Goal: Task Accomplishment & Management: Complete application form

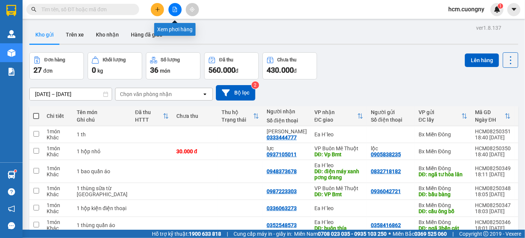
click at [175, 11] on icon "file-add" at bounding box center [174, 9] width 5 height 5
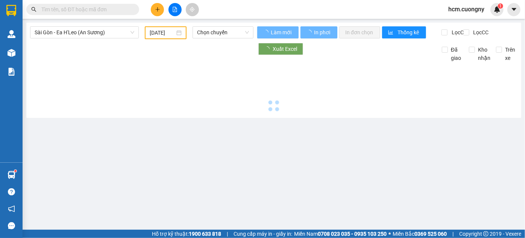
type input "[DATE]"
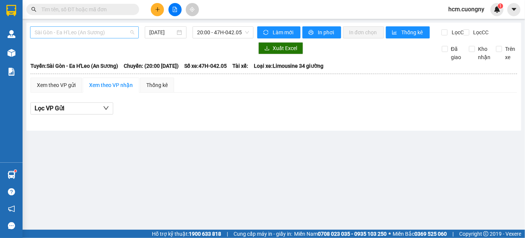
click at [114, 33] on span "Sài Gòn - Ea H'Leo (An Sương)" at bounding box center [85, 32] width 100 height 11
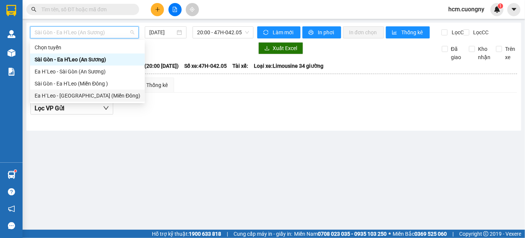
click at [91, 97] on div "Ea H`Leo - Sài Gòn (Miền Đông)" at bounding box center [88, 95] width 106 height 8
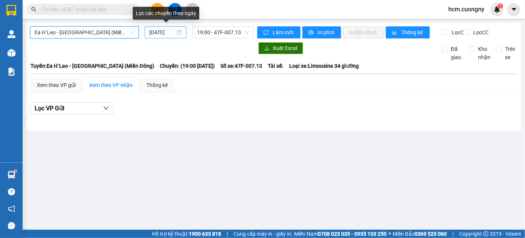
click at [158, 33] on input "[DATE]" at bounding box center [162, 32] width 26 height 8
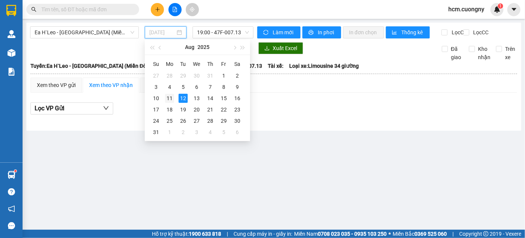
click at [170, 98] on div "11" at bounding box center [169, 98] width 9 height 9
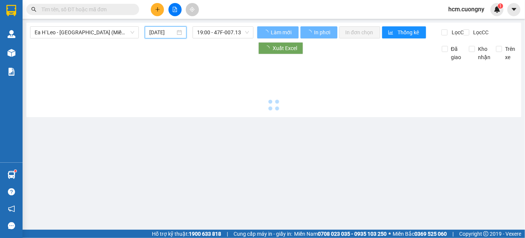
type input "11/08/2025"
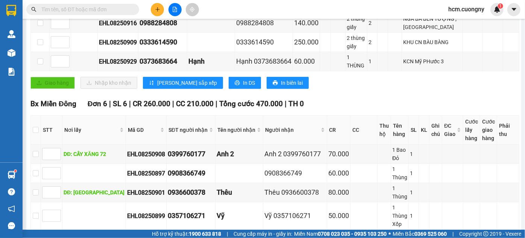
scroll to position [153, 0]
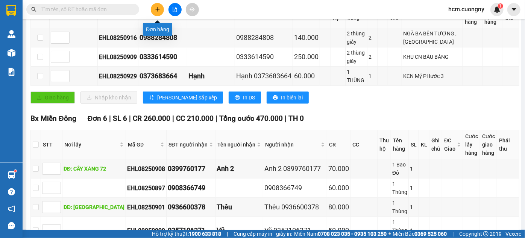
click at [157, 11] on icon "plus" at bounding box center [157, 9] width 5 height 5
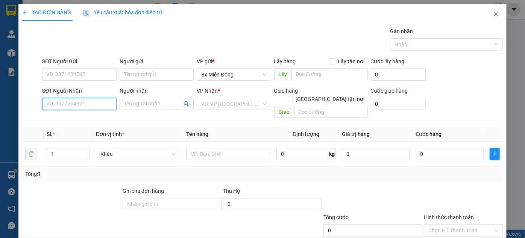
click at [103, 107] on input "SĐT Người Nhận" at bounding box center [79, 104] width 74 height 12
click at [72, 107] on input "0964555582" at bounding box center [79, 104] width 74 height 12
type input "0964555583"
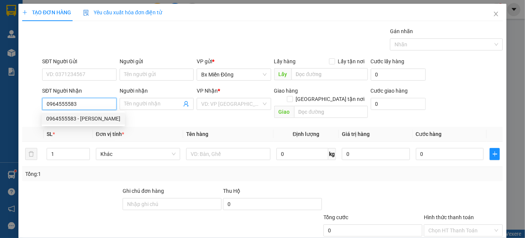
click at [93, 118] on div "0964555583 - anh quang" at bounding box center [83, 118] width 74 height 8
type input "[PERSON_NAME]"
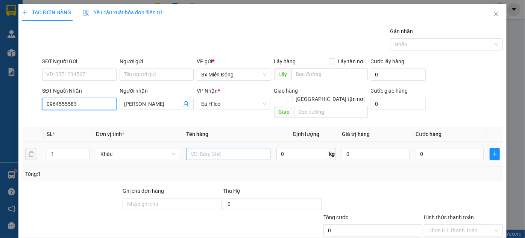
type input "0964555583"
click at [204, 148] on input "text" at bounding box center [228, 154] width 84 height 12
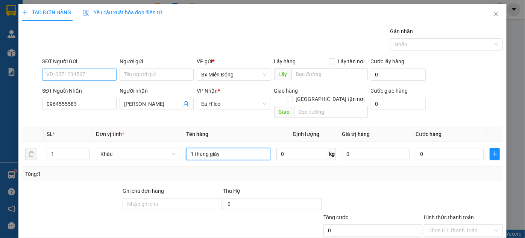
type input "1 thùng giấy"
click at [100, 69] on input "SĐT Người Gửi" at bounding box center [79, 74] width 74 height 12
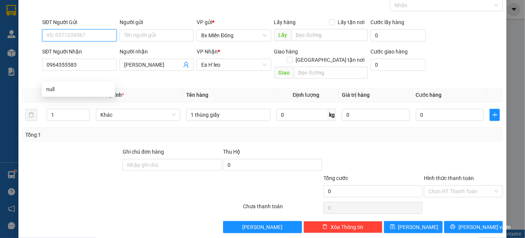
scroll to position [40, 0]
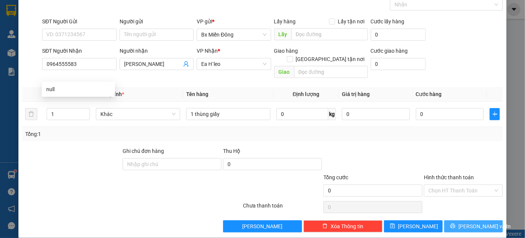
click at [464, 222] on span "[PERSON_NAME] và In" at bounding box center [485, 226] width 53 height 8
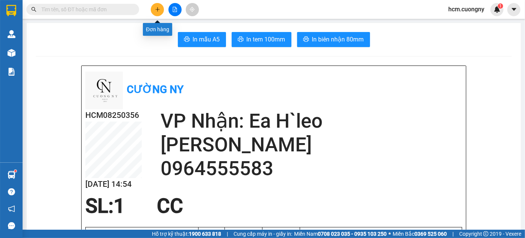
click at [158, 9] on icon "plus" at bounding box center [157, 9] width 5 height 5
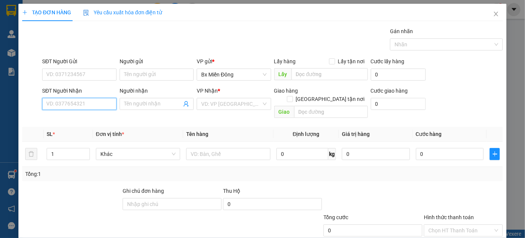
click at [102, 99] on input "SĐT Người Nhận" at bounding box center [79, 104] width 74 height 12
type input "0941364350"
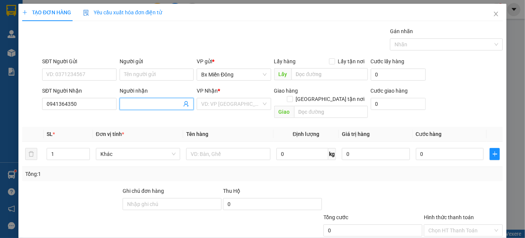
click at [148, 104] on input "Người nhận" at bounding box center [153, 104] width 58 height 8
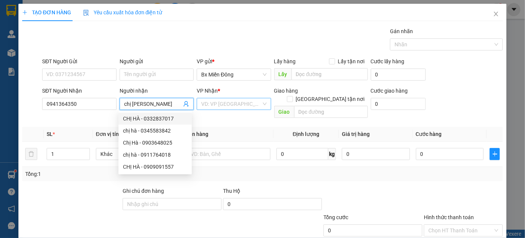
type input "chị [PERSON_NAME]"
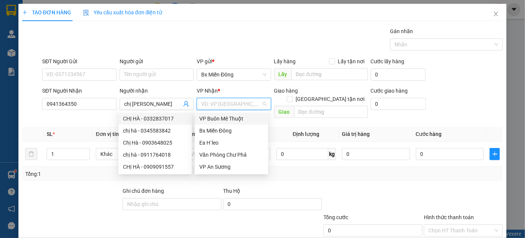
click at [224, 103] on input "search" at bounding box center [231, 103] width 60 height 11
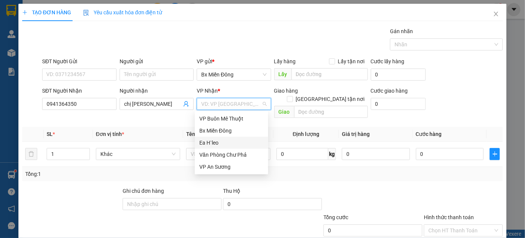
click at [214, 143] on div "Ea H`leo" at bounding box center [231, 142] width 64 height 8
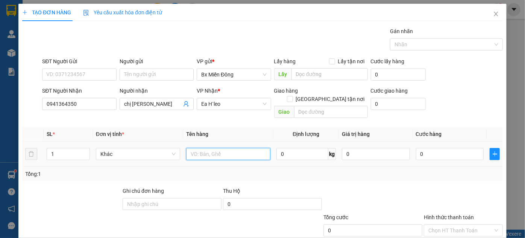
click at [238, 148] on input "text" at bounding box center [228, 154] width 84 height 12
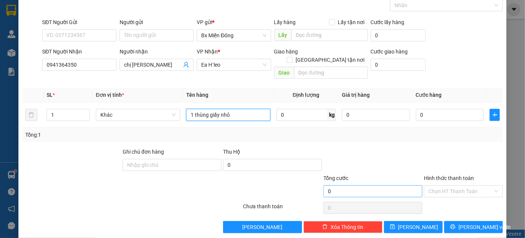
scroll to position [40, 0]
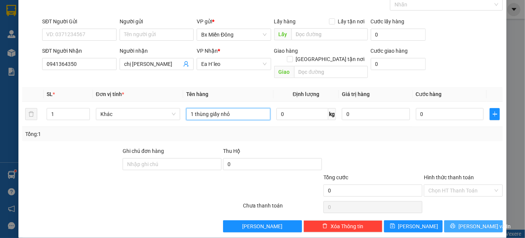
type input "1 thùng giấy nhỏ"
click at [447, 220] on button "[PERSON_NAME] và In" at bounding box center [473, 226] width 59 height 12
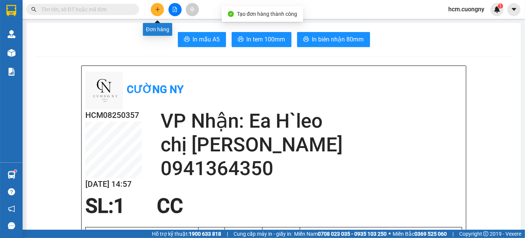
click at [157, 10] on icon "plus" at bounding box center [157, 9] width 5 height 5
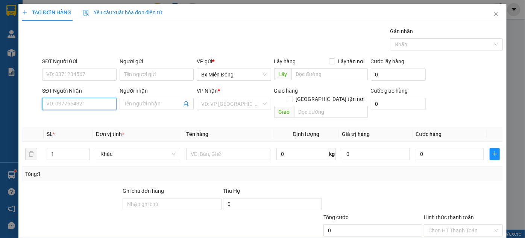
click at [105, 99] on input "SĐT Người Nhận" at bounding box center [79, 104] width 74 height 12
type input "0971778282"
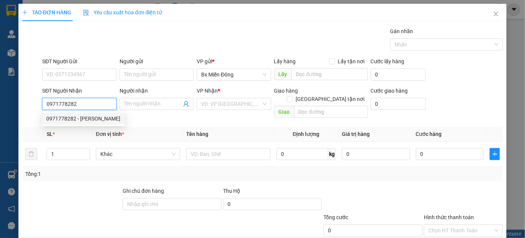
click at [78, 121] on div "0971778282 - [PERSON_NAME]" at bounding box center [83, 118] width 74 height 8
type input "[PERSON_NAME]"
type input "EAHLEO"
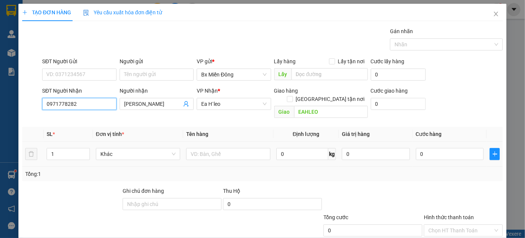
type input "0971778282"
click at [224, 141] on td at bounding box center [228, 153] width 90 height 25
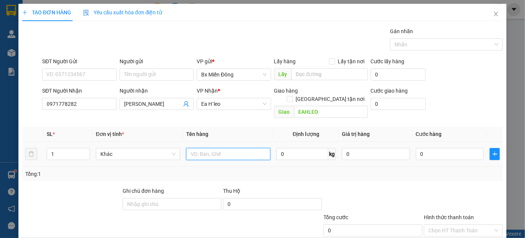
click at [224, 148] on input "text" at bounding box center [228, 154] width 84 height 12
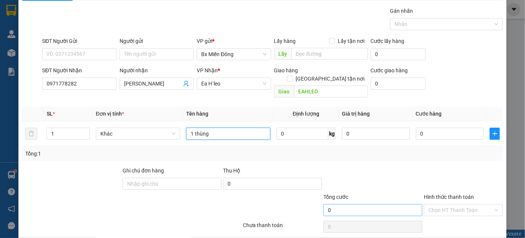
scroll to position [40, 0]
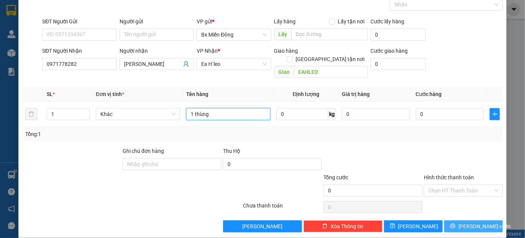
type input "1 thùng"
click at [455, 223] on icon "printer" at bounding box center [452, 225] width 5 height 5
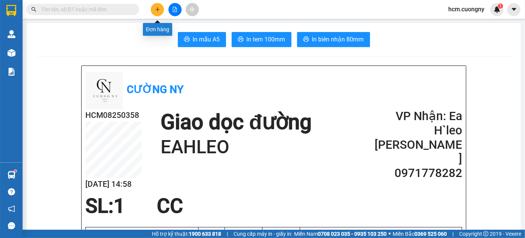
click at [156, 7] on icon "plus" at bounding box center [157, 9] width 5 height 5
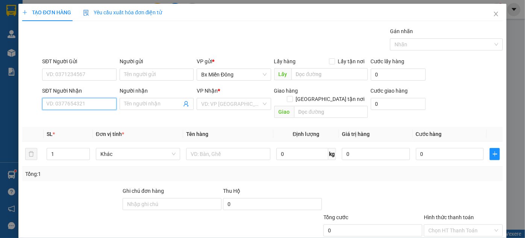
click at [108, 102] on input "SĐT Người Nhận" at bounding box center [79, 104] width 74 height 12
click at [77, 102] on input "SĐT Người Nhận" at bounding box center [79, 104] width 74 height 12
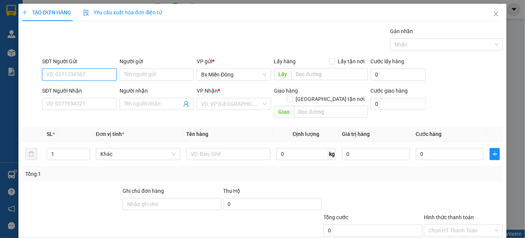
click at [70, 77] on input "SĐT Người Gửi" at bounding box center [79, 74] width 74 height 12
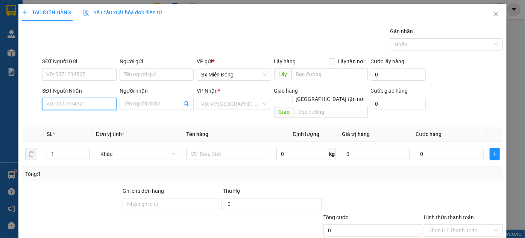
click at [46, 103] on input "SĐT Người Nhận" at bounding box center [79, 104] width 74 height 12
click at [148, 102] on input "Người nhận" at bounding box center [153, 104] width 58 height 8
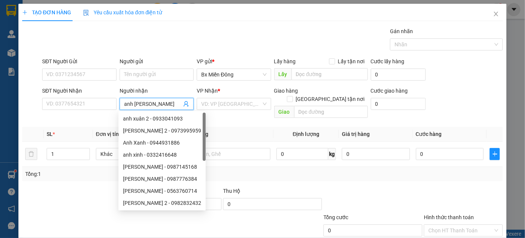
type input "anh xua"
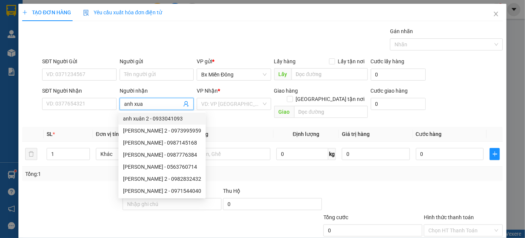
click at [153, 120] on div "anh xuân 2 - 0933041093" at bounding box center [162, 118] width 78 height 8
type input "0933041093"
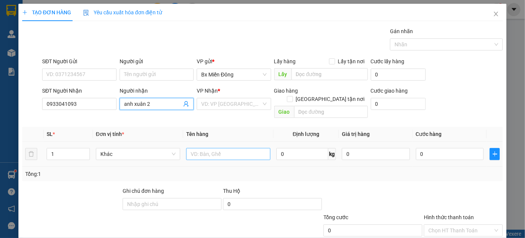
type input "anh xuân 2"
click at [211, 148] on input "text" at bounding box center [228, 154] width 84 height 12
type input "1 túm"
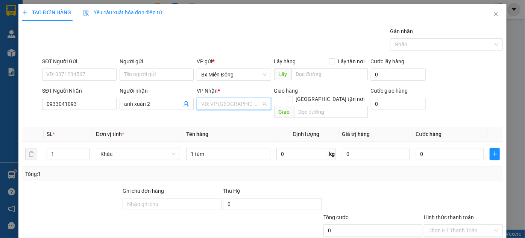
click at [227, 99] on input "search" at bounding box center [231, 103] width 60 height 11
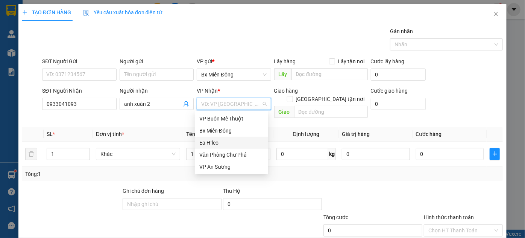
click at [223, 144] on div "Ea H`leo" at bounding box center [231, 142] width 64 height 8
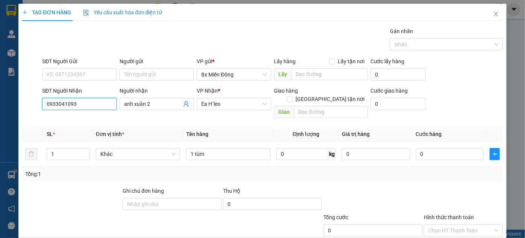
click at [87, 102] on input "0933041093" at bounding box center [79, 104] width 74 height 12
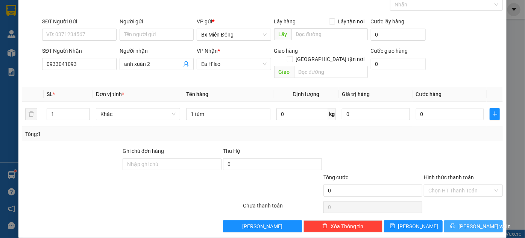
click at [470, 222] on span "[PERSON_NAME] và In" at bounding box center [485, 226] width 53 height 8
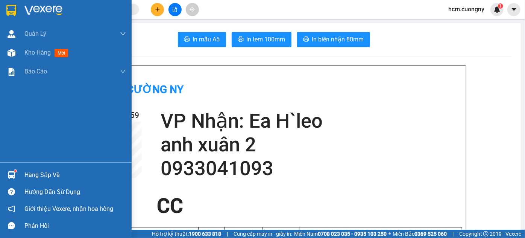
click at [9, 6] on img at bounding box center [11, 10] width 10 height 11
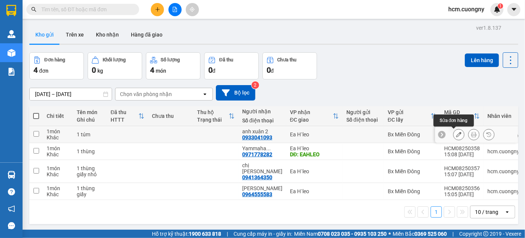
click at [456, 134] on icon at bounding box center [458, 134] width 5 height 5
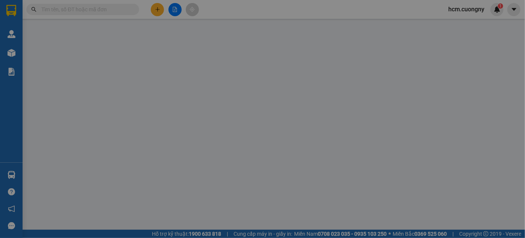
type input "0933041093"
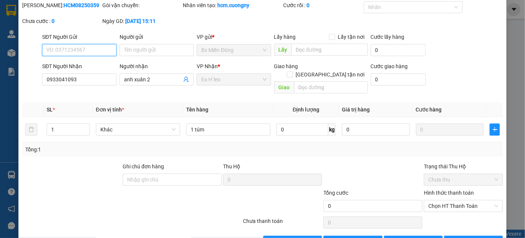
scroll to position [42, 0]
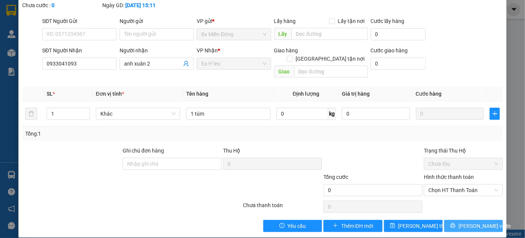
click at [460, 220] on button "[PERSON_NAME] và In" at bounding box center [473, 226] width 59 height 12
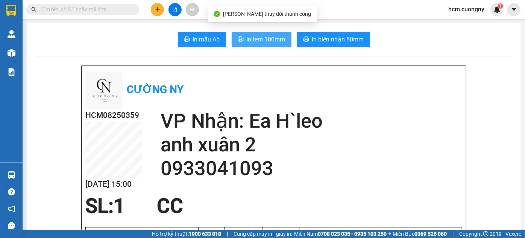
click at [264, 38] on span "In tem 100mm" at bounding box center [266, 39] width 39 height 9
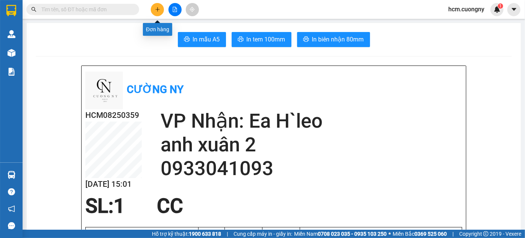
click at [160, 8] on icon "plus" at bounding box center [157, 9] width 5 height 5
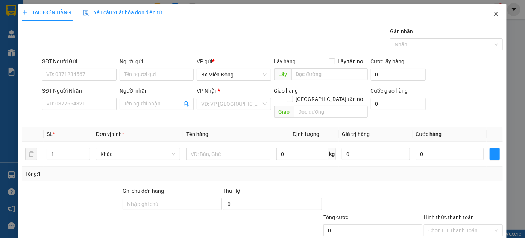
click at [494, 16] on icon "close" at bounding box center [496, 14] width 4 height 5
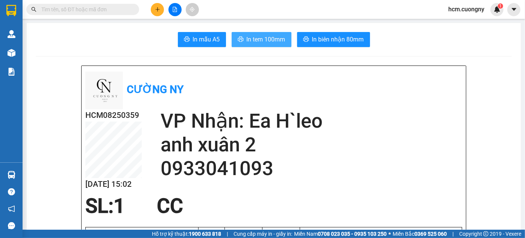
click at [258, 38] on span "In tem 100mm" at bounding box center [266, 39] width 39 height 9
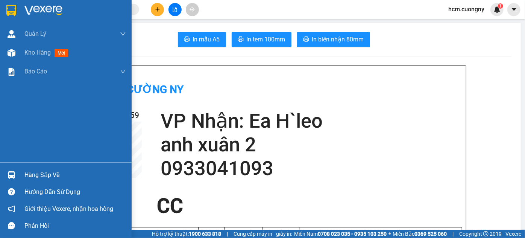
click at [14, 8] on img at bounding box center [11, 10] width 10 height 11
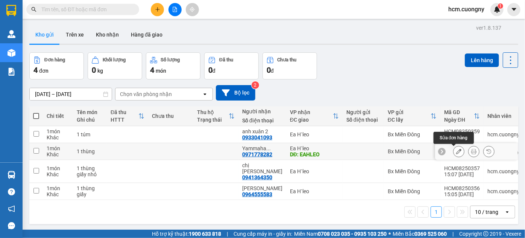
click at [456, 150] on icon at bounding box center [458, 151] width 5 height 5
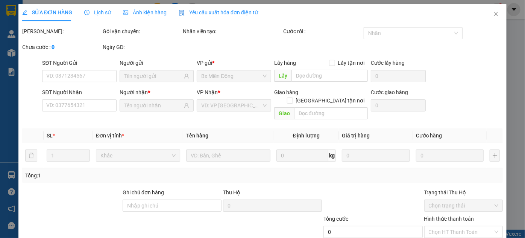
type input "0971778282"
type input "EAHLEO"
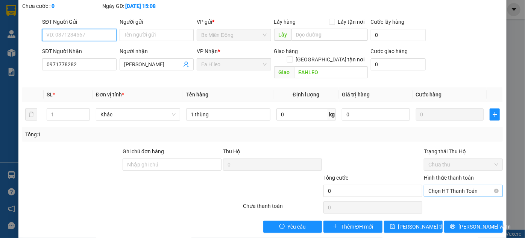
scroll to position [42, 0]
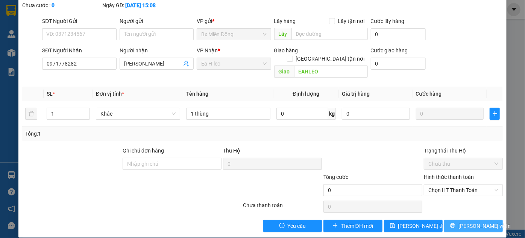
click at [468, 222] on span "[PERSON_NAME] và In" at bounding box center [485, 226] width 53 height 8
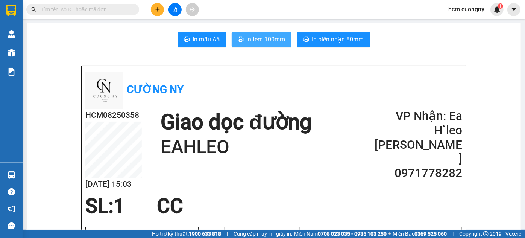
click at [252, 40] on span "In tem 100mm" at bounding box center [266, 39] width 39 height 9
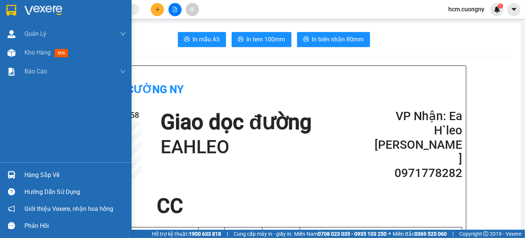
click at [11, 9] on img at bounding box center [11, 10] width 10 height 11
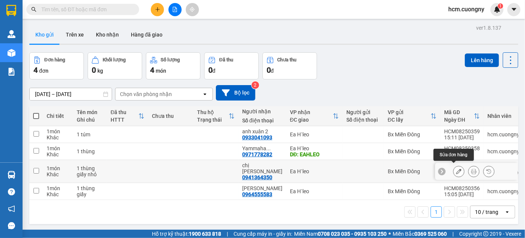
click at [456, 169] on icon at bounding box center [458, 171] width 5 height 5
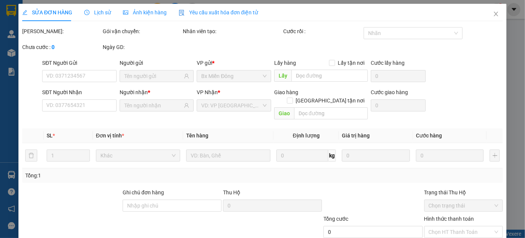
type input "0941364350"
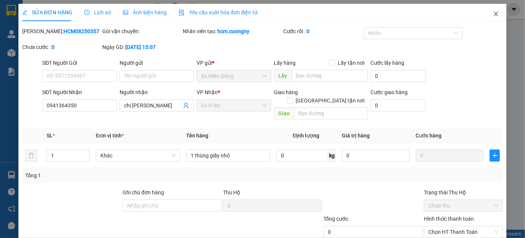
click at [493, 17] on icon "close" at bounding box center [496, 14] width 6 height 6
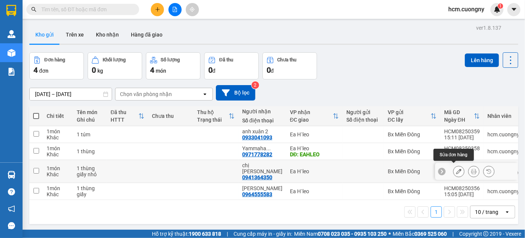
click at [456, 169] on icon at bounding box center [458, 171] width 5 height 5
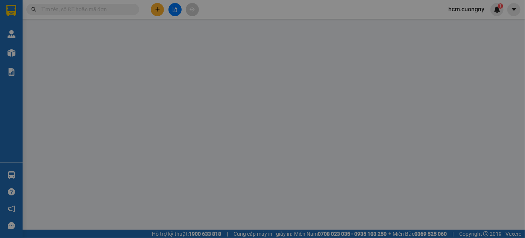
type input "0941364350"
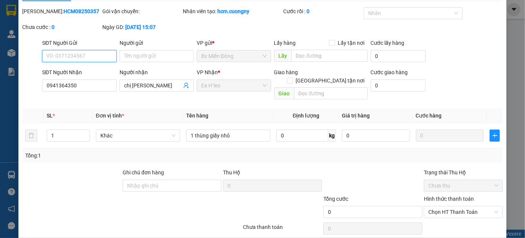
scroll to position [42, 0]
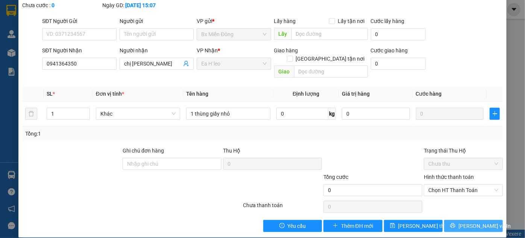
click at [455, 223] on icon "printer" at bounding box center [452, 225] width 5 height 5
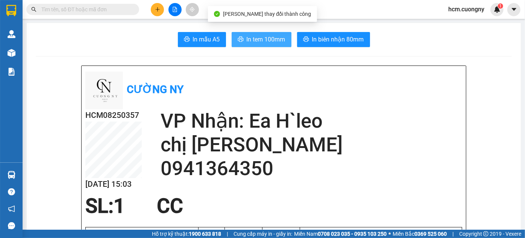
click at [271, 39] on span "In tem 100mm" at bounding box center [266, 39] width 39 height 9
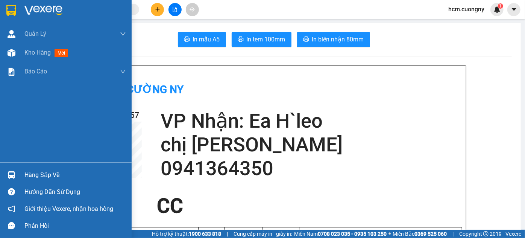
click at [12, 11] on img at bounding box center [11, 10] width 10 height 11
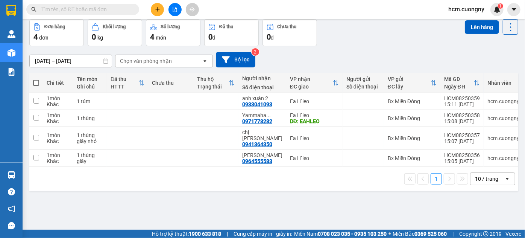
scroll to position [34, 0]
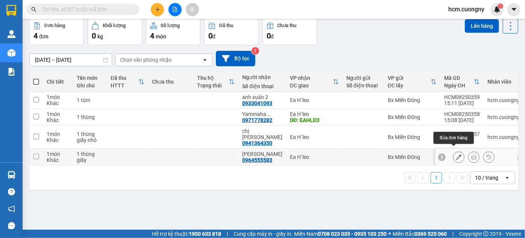
click at [456, 154] on icon at bounding box center [458, 156] width 5 height 5
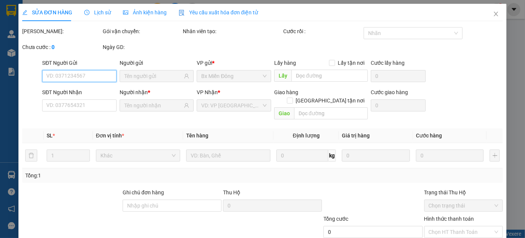
type input "0964555583"
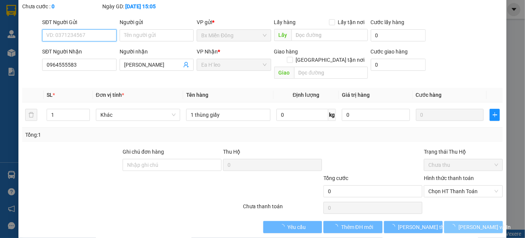
scroll to position [42, 0]
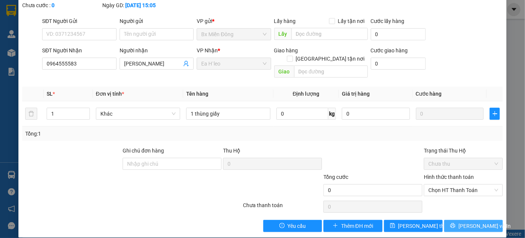
click at [479, 222] on span "[PERSON_NAME] và In" at bounding box center [485, 226] width 53 height 8
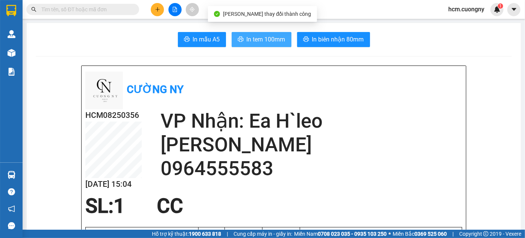
click at [265, 36] on span "In tem 100mm" at bounding box center [266, 39] width 39 height 9
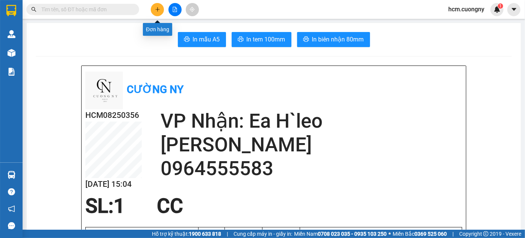
click at [156, 12] on icon "plus" at bounding box center [157, 9] width 5 height 5
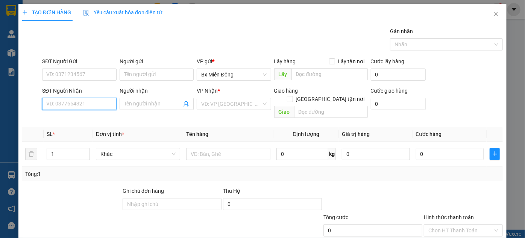
click at [77, 101] on input "SĐT Người Nhận" at bounding box center [79, 104] width 74 height 12
type input "0973995595"
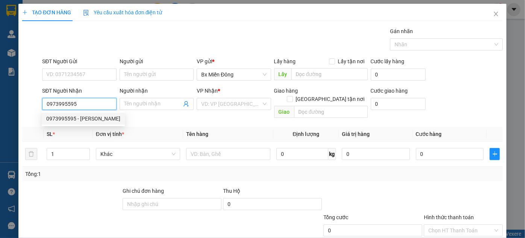
click at [66, 119] on div "0973995595 - [PERSON_NAME]" at bounding box center [83, 118] width 74 height 8
type input "[PERSON_NAME]"
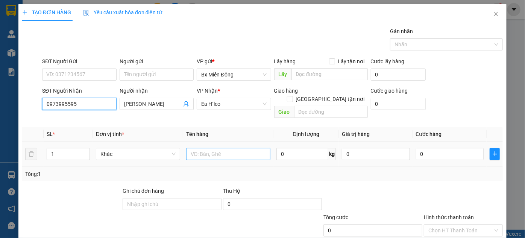
type input "0973995595"
click at [242, 148] on input "text" at bounding box center [228, 154] width 84 height 12
click at [218, 148] on input "1 thùng giât" at bounding box center [228, 154] width 84 height 12
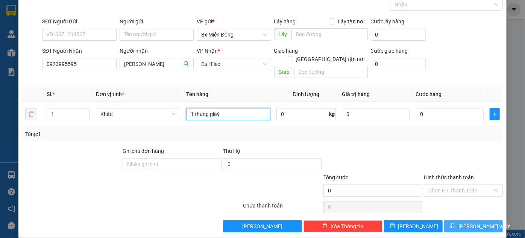
type input "1 thùng giâý"
click at [473, 222] on span "[PERSON_NAME] và In" at bounding box center [485, 226] width 53 height 8
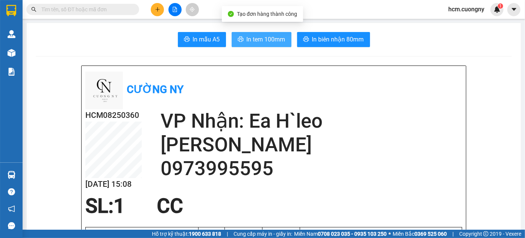
click at [259, 43] on span "In tem 100mm" at bounding box center [266, 39] width 39 height 9
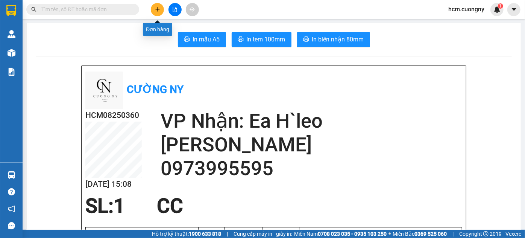
click at [158, 9] on icon "plus" at bounding box center [157, 9] width 5 height 5
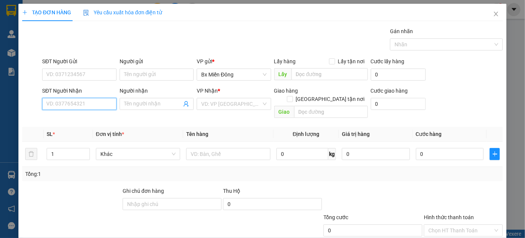
click at [90, 100] on input "SĐT Người Nhận" at bounding box center [79, 104] width 74 height 12
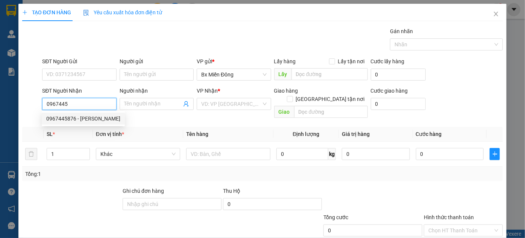
click at [90, 121] on div "0967445876 - [PERSON_NAME]" at bounding box center [83, 118] width 74 height 8
type input "0967445876"
type input "[PERSON_NAME]"
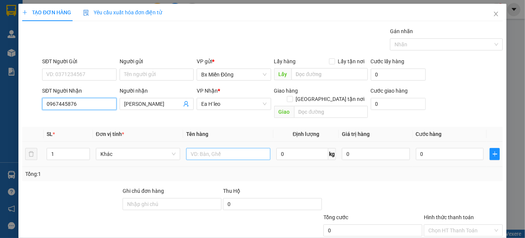
type input "0967445876"
click at [193, 148] on input "text" at bounding box center [228, 154] width 84 height 12
click at [204, 148] on input "1 th" at bounding box center [228, 154] width 84 height 12
click at [197, 148] on input "1 th" at bounding box center [228, 154] width 84 height 12
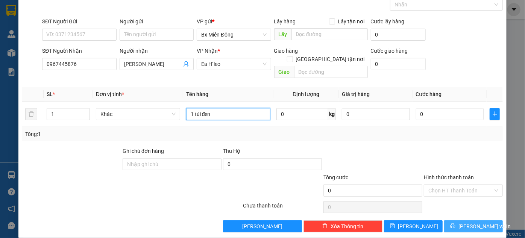
type input "1 túi đen"
click at [449, 220] on button "[PERSON_NAME] và In" at bounding box center [473, 226] width 59 height 12
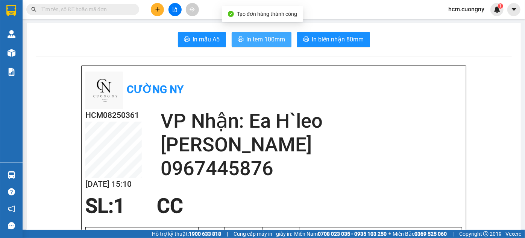
click at [258, 39] on span "In tem 100mm" at bounding box center [266, 39] width 39 height 9
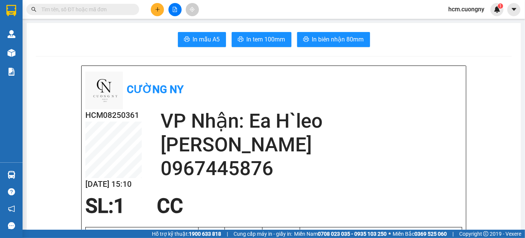
drag, startPoint x: 371, startPoint y: 161, endPoint x: 395, endPoint y: 198, distance: 43.7
click at [395, 198] on div "Cường Ny HCM08250361 [DATE] 15:10 VP Nhận: Ea H`leo trinh vina 0967445876 SL: 1…" at bounding box center [274, 178] width 384 height 225
click at [313, 85] on div "Cường Ny" at bounding box center [273, 90] width 377 height 40
click at [281, 43] on span "In tem 100mm" at bounding box center [266, 39] width 39 height 9
click at [160, 8] on button at bounding box center [157, 9] width 13 height 13
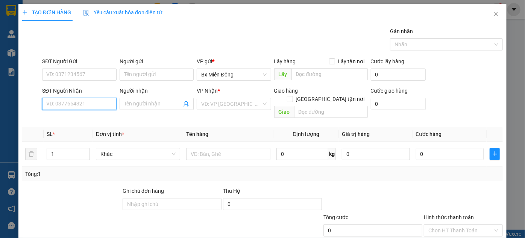
click at [67, 105] on input "SĐT Người Nhận" at bounding box center [79, 104] width 74 height 12
type input "0984820018"
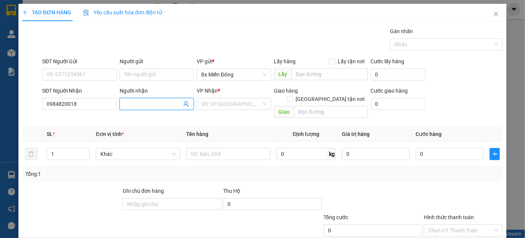
click at [137, 106] on input "Người nhận" at bounding box center [153, 104] width 58 height 8
drag, startPoint x: 144, startPoint y: 105, endPoint x: 139, endPoint y: 105, distance: 5.3
click at [139, 105] on input "hồng đe" at bounding box center [153, 104] width 58 height 8
drag, startPoint x: 143, startPoint y: 102, endPoint x: 138, endPoint y: 103, distance: 5.3
click at [138, 103] on input "hồng đe" at bounding box center [153, 104] width 58 height 8
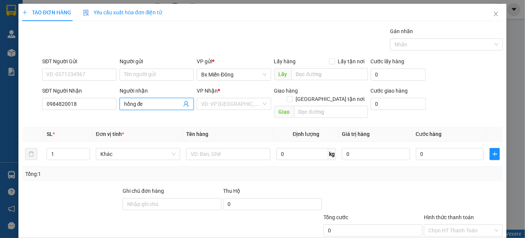
click at [143, 103] on input "hồng đe" at bounding box center [153, 104] width 58 height 8
click at [140, 105] on input "hồng đe" at bounding box center [153, 104] width 58 height 8
type input "[PERSON_NAME]"
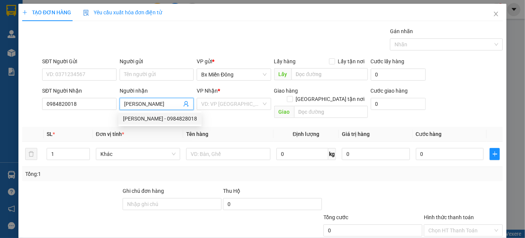
click at [172, 117] on div "[PERSON_NAME] - 0984828018" at bounding box center [160, 118] width 74 height 8
type input "0984828018"
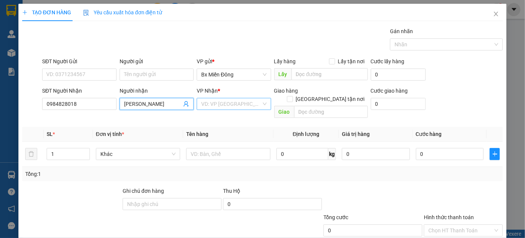
type input "[PERSON_NAME]"
click at [225, 104] on input "search" at bounding box center [231, 103] width 60 height 11
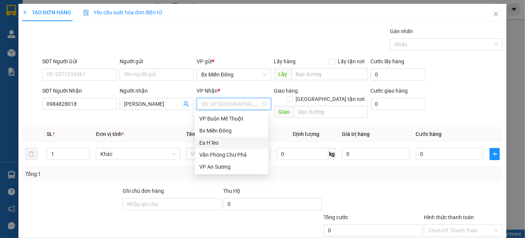
click at [222, 143] on div "Ea H`leo" at bounding box center [231, 142] width 64 height 8
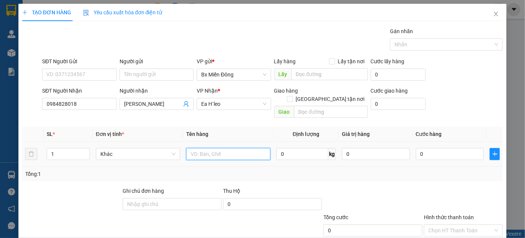
click at [249, 148] on input "text" at bounding box center [228, 154] width 84 height 12
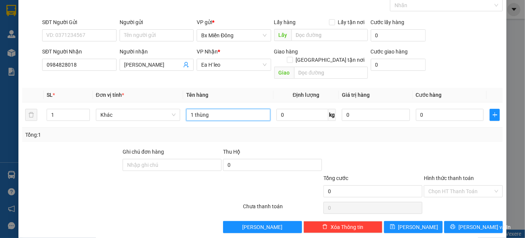
scroll to position [40, 0]
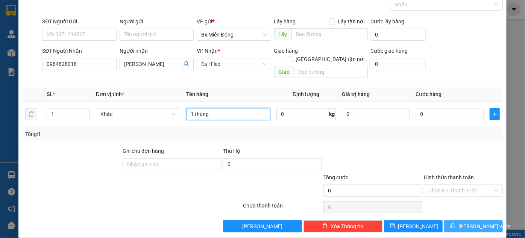
type input "1 thùng"
click at [465, 222] on span "[PERSON_NAME] và In" at bounding box center [485, 226] width 53 height 8
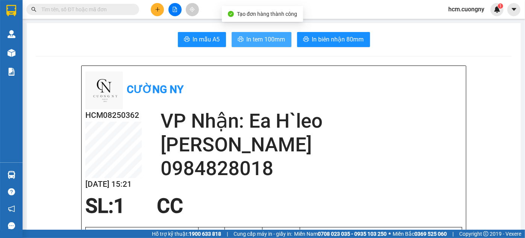
click at [266, 36] on span "In tem 100mm" at bounding box center [266, 39] width 39 height 9
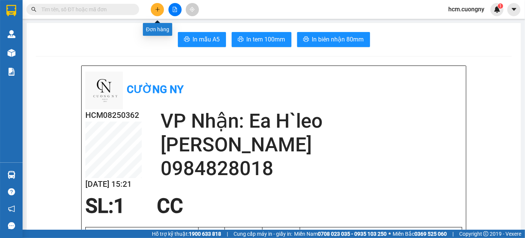
click at [158, 12] on icon "plus" at bounding box center [157, 9] width 5 height 5
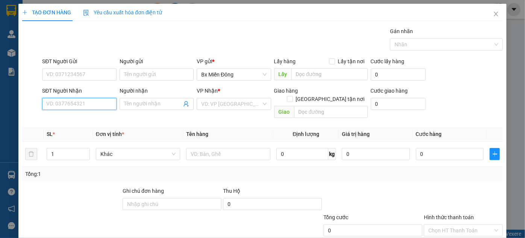
click at [93, 101] on input "SĐT Người Nhận" at bounding box center [79, 104] width 74 height 12
type input "0982771776"
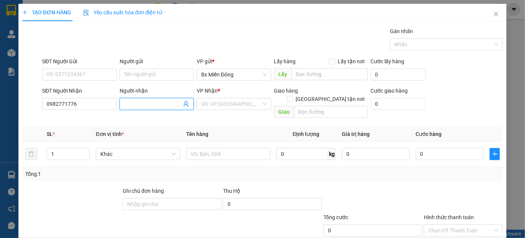
click at [137, 103] on input "Người nhận" at bounding box center [153, 104] width 58 height 8
type input "hoàng dương"
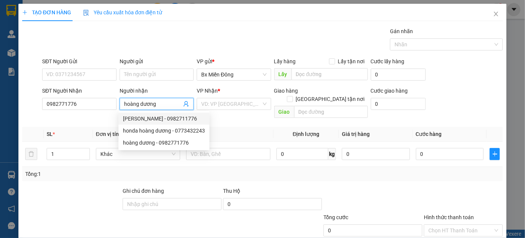
click at [179, 119] on div "[PERSON_NAME] - 0982711776" at bounding box center [164, 118] width 82 height 8
type input "0982711776"
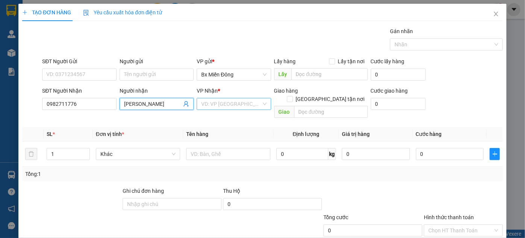
type input "[PERSON_NAME]"
click at [223, 103] on input "search" at bounding box center [231, 103] width 60 height 11
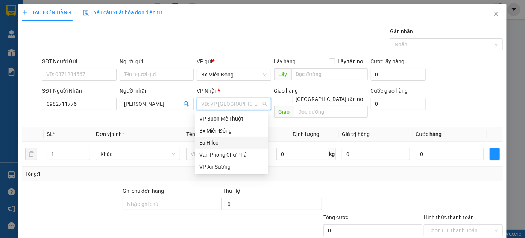
click at [220, 143] on div "Ea H`leo" at bounding box center [231, 142] width 64 height 8
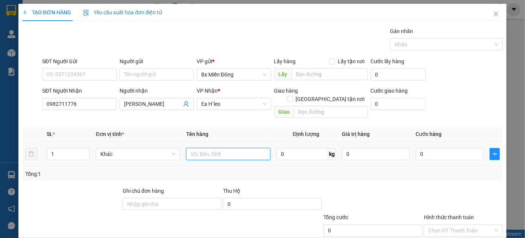
click at [219, 148] on input "text" at bounding box center [228, 154] width 84 height 12
drag, startPoint x: 205, startPoint y: 142, endPoint x: 199, endPoint y: 147, distance: 8.4
click at [199, 148] on input "1 thngf" at bounding box center [228, 154] width 84 height 12
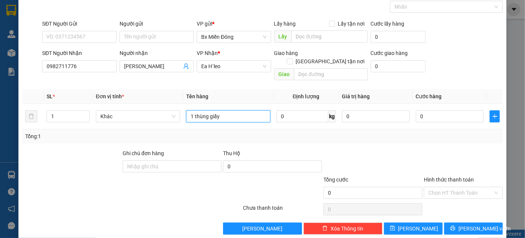
scroll to position [40, 0]
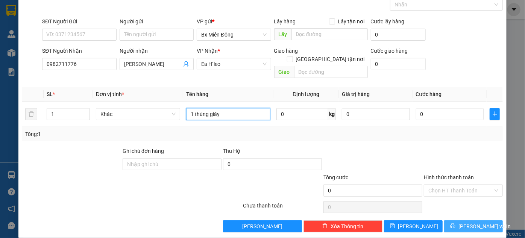
type input "1 thùng giấy"
click at [468, 222] on span "[PERSON_NAME] và In" at bounding box center [485, 226] width 53 height 8
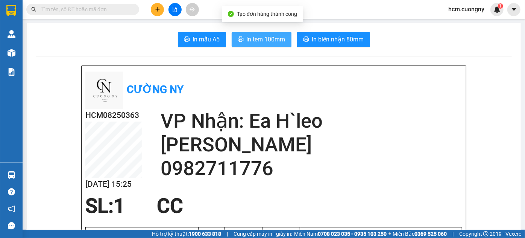
click at [252, 42] on span "In tem 100mm" at bounding box center [266, 39] width 39 height 9
click at [265, 43] on span "In tem 100mm" at bounding box center [266, 39] width 39 height 9
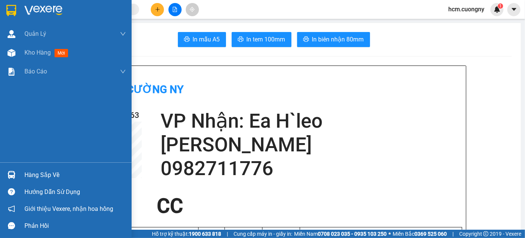
click at [12, 9] on img at bounding box center [11, 10] width 10 height 11
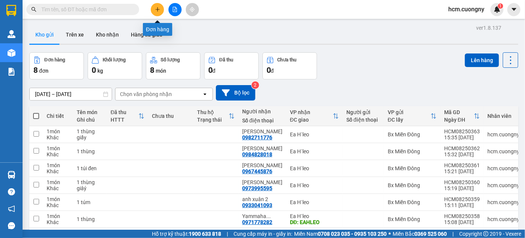
click at [156, 13] on button at bounding box center [157, 9] width 13 height 13
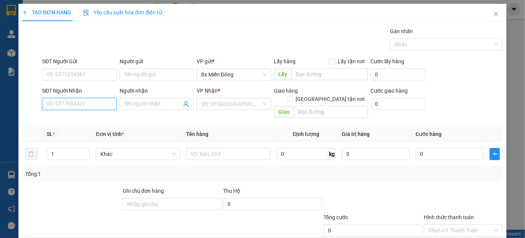
click at [97, 102] on input "SĐT Người Nhận" at bounding box center [79, 104] width 74 height 12
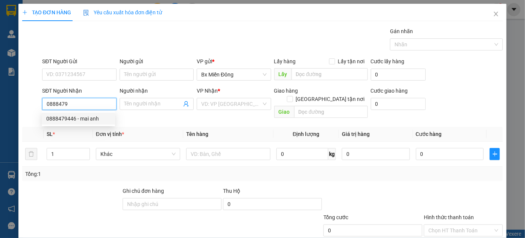
click at [85, 118] on div "0888479446 - mai anh" at bounding box center [78, 118] width 64 height 8
type input "0888479446"
type input "mai anh"
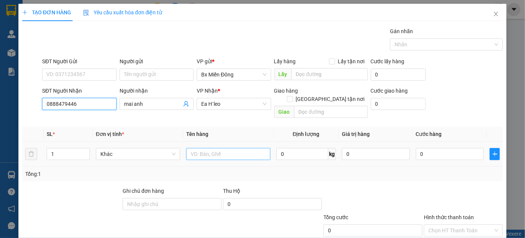
type input "0888479446"
click at [220, 148] on input "text" at bounding box center [228, 154] width 84 height 12
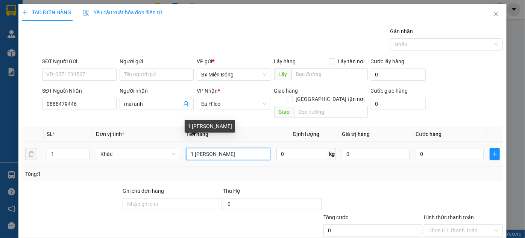
click at [213, 148] on input "1 [PERSON_NAME]" at bounding box center [228, 154] width 84 height 12
type input "1 bao xanh"
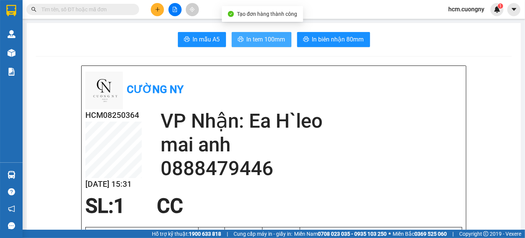
click at [265, 40] on span "In tem 100mm" at bounding box center [266, 39] width 39 height 9
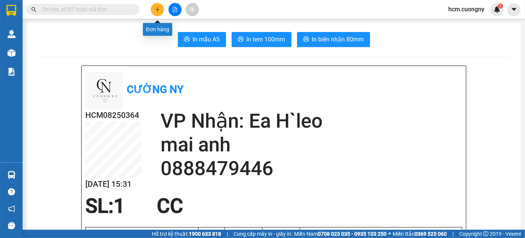
click at [158, 9] on icon "plus" at bounding box center [157, 9] width 5 height 5
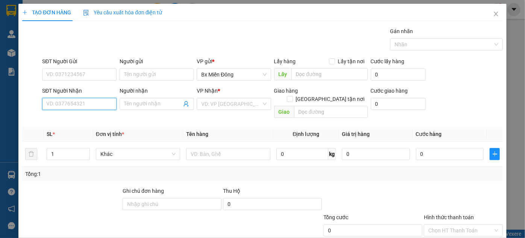
click at [77, 103] on input "SĐT Người Nhận" at bounding box center [79, 104] width 74 height 12
click at [67, 102] on input "SĐT Người Nhận" at bounding box center [79, 104] width 74 height 12
click at [97, 101] on input "SĐT Người Nhận" at bounding box center [79, 104] width 74 height 12
type input "0332740469"
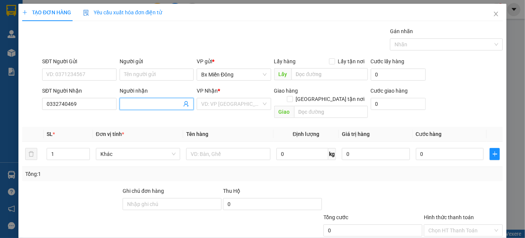
click at [157, 102] on input "Người nhận" at bounding box center [153, 104] width 58 height 8
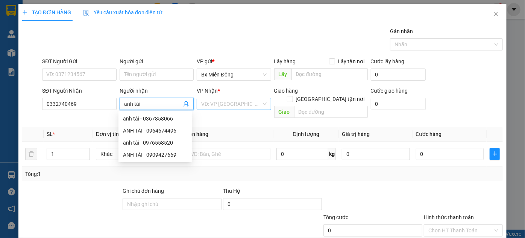
type input "anh tài"
click at [239, 101] on input "search" at bounding box center [231, 103] width 60 height 11
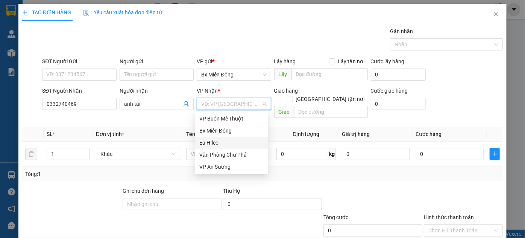
click at [229, 145] on div "Ea H`leo" at bounding box center [231, 142] width 64 height 8
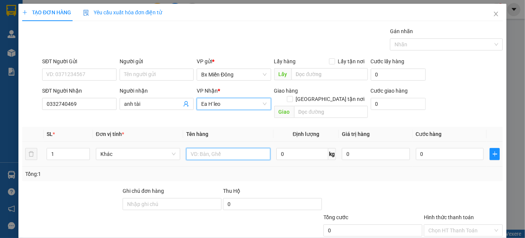
click at [220, 148] on input "text" at bounding box center [228, 154] width 84 height 12
type input "1 hộp chim"
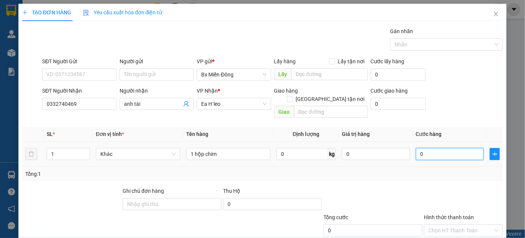
click at [421, 148] on input "0" at bounding box center [450, 154] width 68 height 12
type input "5"
type input "50"
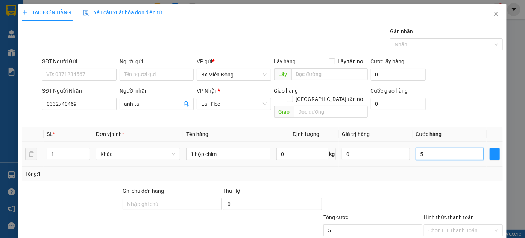
type input "50"
type input "500"
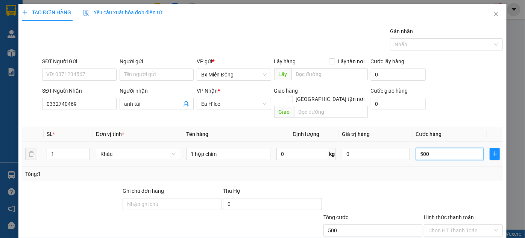
type input "5.000"
type input "50.000"
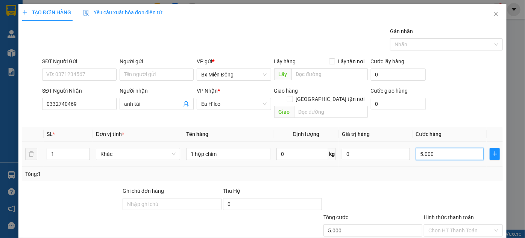
type input "50.000"
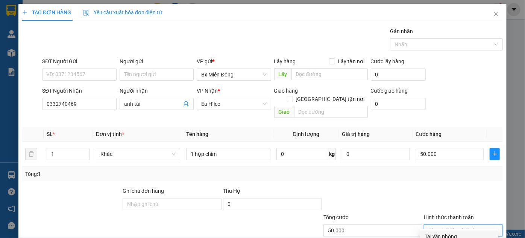
click at [449, 225] on input "Hình thức thanh toán" at bounding box center [460, 230] width 65 height 11
click at [452, 232] on div "Tại văn phòng" at bounding box center [459, 236] width 69 height 8
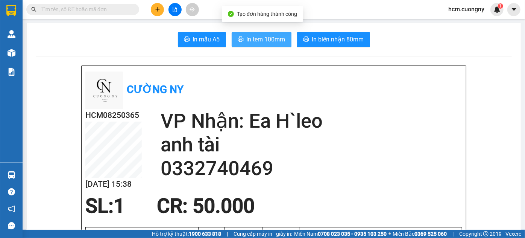
click at [260, 40] on span "In tem 100mm" at bounding box center [266, 39] width 39 height 9
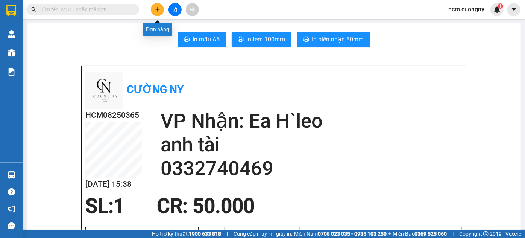
click at [158, 10] on icon "plus" at bounding box center [157, 9] width 5 height 5
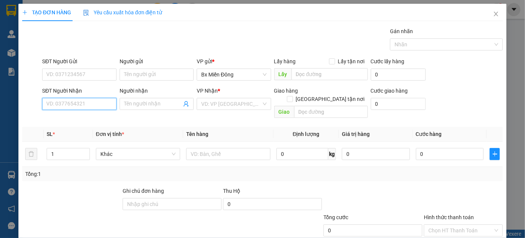
click at [108, 103] on input "SĐT Người Nhận" at bounding box center [79, 104] width 74 height 12
type input "0976591098"
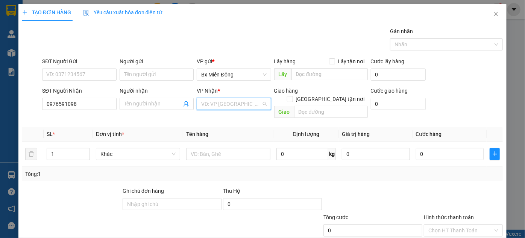
click at [209, 103] on input "search" at bounding box center [231, 103] width 60 height 11
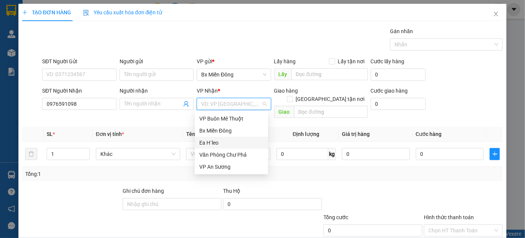
click at [226, 143] on div "Ea H`leo" at bounding box center [231, 142] width 64 height 8
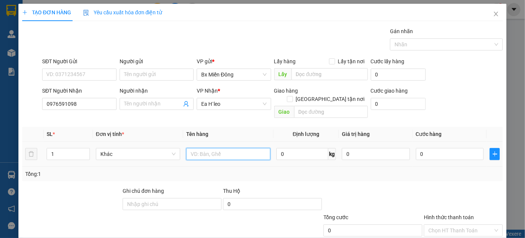
click at [202, 148] on input "text" at bounding box center [228, 154] width 84 height 12
click at [208, 148] on input "text" at bounding box center [228, 154] width 84 height 12
click at [193, 148] on input "1 t" at bounding box center [228, 154] width 84 height 12
type input "1 cảng đen"
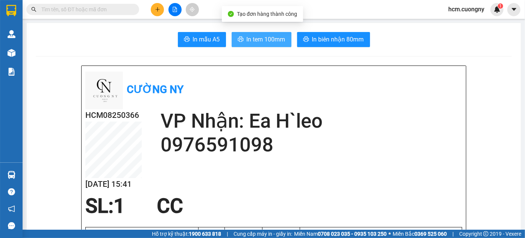
click at [255, 41] on span "In tem 100mm" at bounding box center [266, 39] width 39 height 9
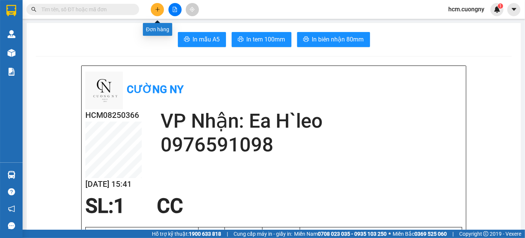
click at [152, 10] on button at bounding box center [157, 9] width 13 height 13
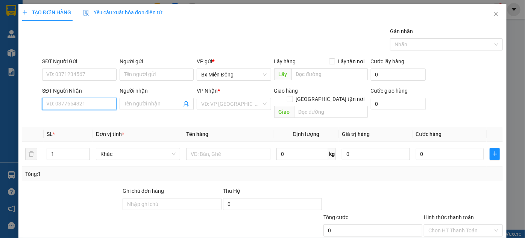
click at [97, 101] on input "SĐT Người Nhận" at bounding box center [79, 104] width 74 height 12
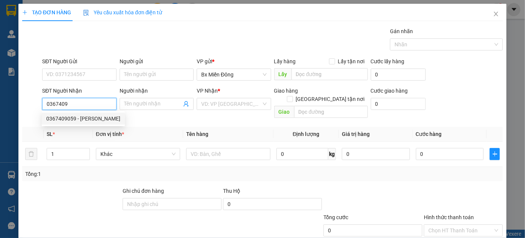
click at [94, 120] on div "0367409059 - [PERSON_NAME]" at bounding box center [83, 118] width 74 height 8
type input "0367409059"
type input "[PERSON_NAME]"
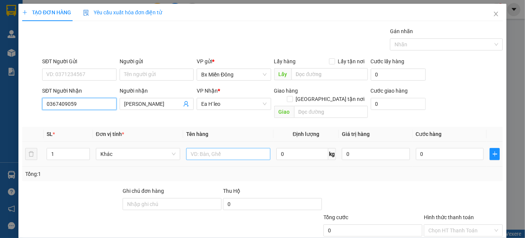
type input "0367409059"
click at [202, 148] on input "text" at bounding box center [228, 154] width 84 height 12
type input "1 thùng xô"
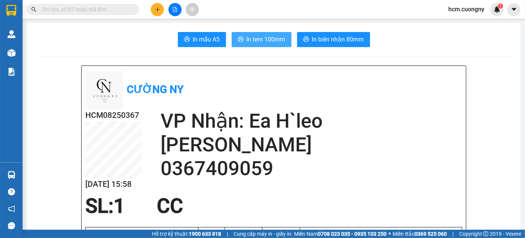
click at [277, 39] on span "In tem 100mm" at bounding box center [266, 39] width 39 height 9
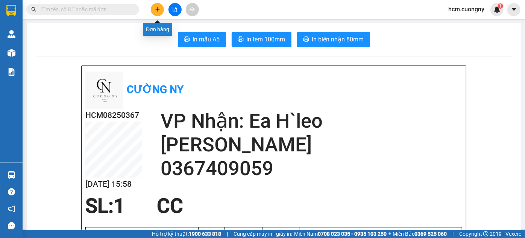
click at [154, 11] on button at bounding box center [157, 9] width 13 height 13
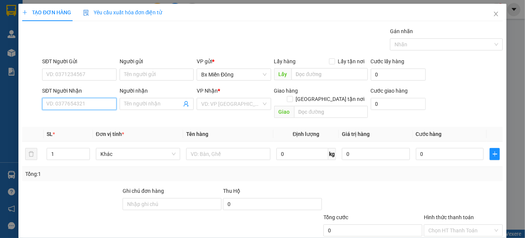
click at [94, 104] on input "SĐT Người Nhận" at bounding box center [79, 104] width 74 height 12
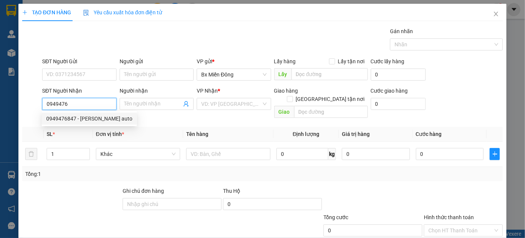
click at [82, 119] on div "0949476847 - [PERSON_NAME] auto" at bounding box center [89, 118] width 86 height 8
type input "0949476847"
type input "thanh hải auto"
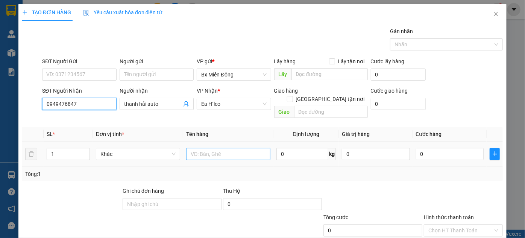
type input "0949476847"
click at [207, 148] on input "text" at bounding box center [228, 154] width 84 height 12
type input "1 hộp giấy"
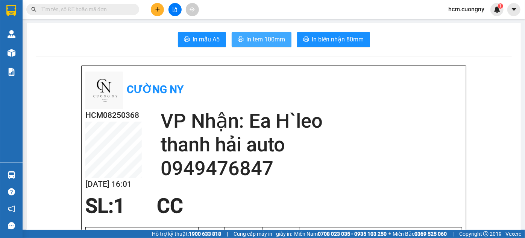
click at [253, 38] on span "In tem 100mm" at bounding box center [266, 39] width 39 height 9
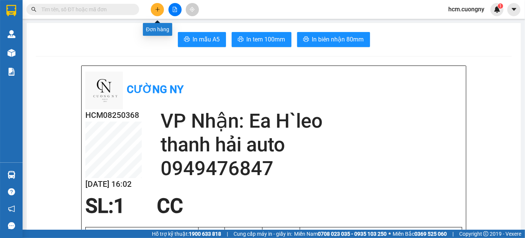
click at [156, 10] on icon "plus" at bounding box center [157, 9] width 5 height 5
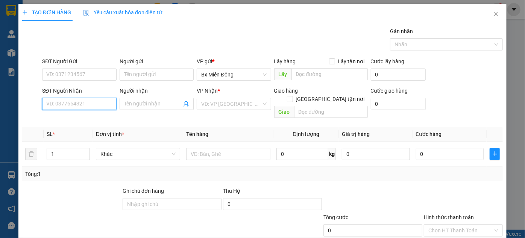
click at [99, 99] on input "SĐT Người Nhận" at bounding box center [79, 104] width 74 height 12
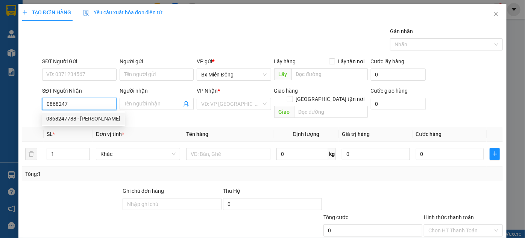
click at [87, 120] on div "0868247788 - [PERSON_NAME]" at bounding box center [83, 118] width 74 height 8
type input "0868247788"
type input "[PERSON_NAME]"
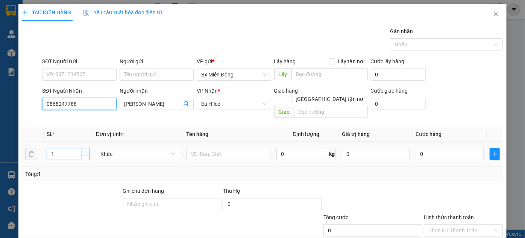
type input "0868247788"
type input "2"
click at [86, 150] on span "up" at bounding box center [86, 152] width 5 height 5
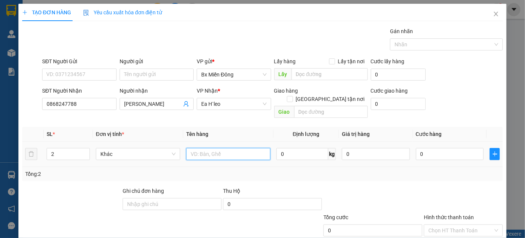
click at [207, 148] on input "text" at bounding box center [228, 154] width 84 height 12
type input "2 thùng giấy"
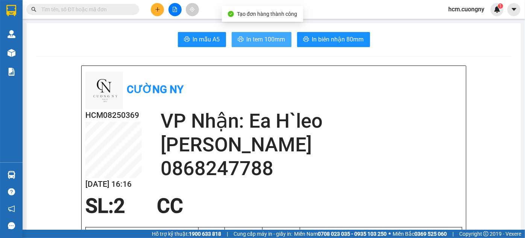
click at [267, 39] on span "In tem 100mm" at bounding box center [266, 39] width 39 height 9
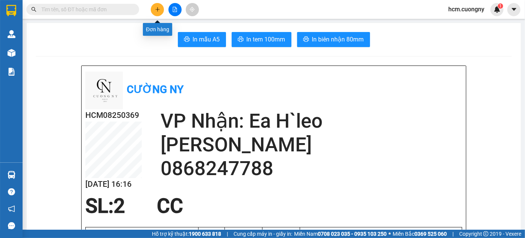
click at [157, 13] on button at bounding box center [157, 9] width 13 height 13
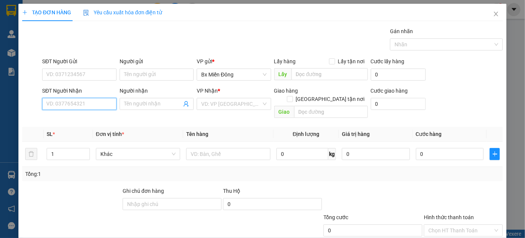
click at [105, 103] on input "SĐT Người Nhận" at bounding box center [79, 104] width 74 height 12
click at [493, 14] on icon "close" at bounding box center [496, 14] width 6 height 6
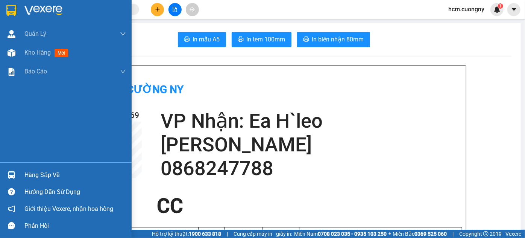
click at [8, 8] on img at bounding box center [11, 10] width 10 height 11
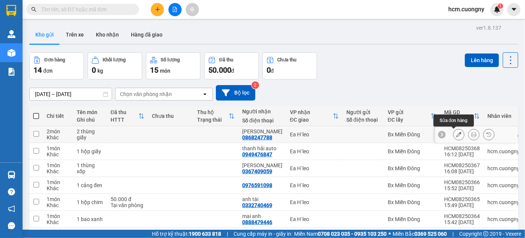
click at [456, 134] on icon at bounding box center [458, 134] width 5 height 5
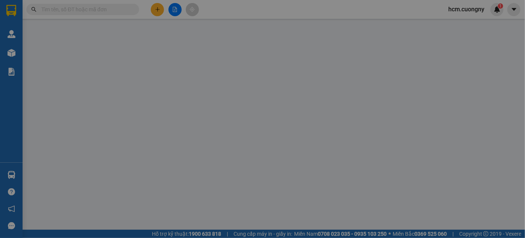
type input "0868247788"
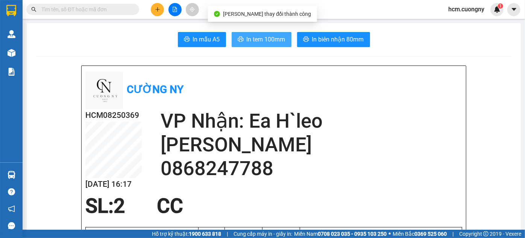
click at [261, 40] on span "In tem 100mm" at bounding box center [266, 39] width 39 height 9
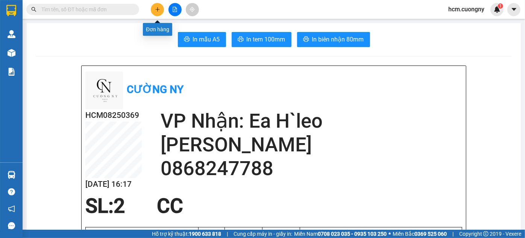
click at [156, 9] on icon "plus" at bounding box center [157, 9] width 5 height 5
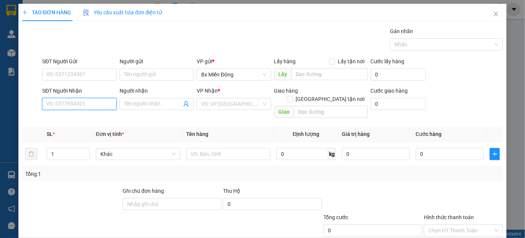
click at [96, 102] on input "SĐT Người Nhận" at bounding box center [79, 104] width 74 height 12
type input "0353578028"
click at [95, 120] on div "0353578028" at bounding box center [78, 118] width 64 height 8
type input "nhà xe"
type input "0353578028"
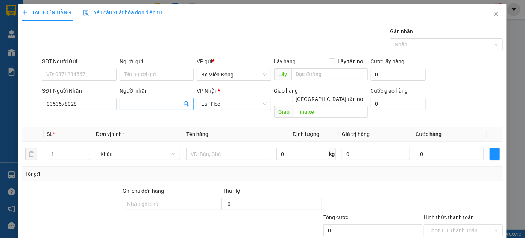
click at [165, 105] on input "Người nhận" at bounding box center [153, 104] width 58 height 8
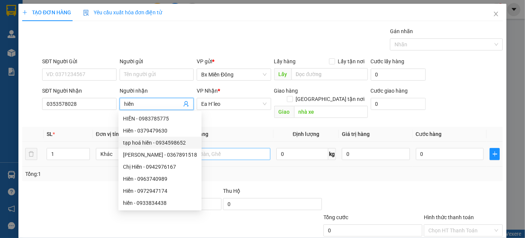
type input "hiền"
click at [244, 148] on input "text" at bounding box center [228, 154] width 84 height 12
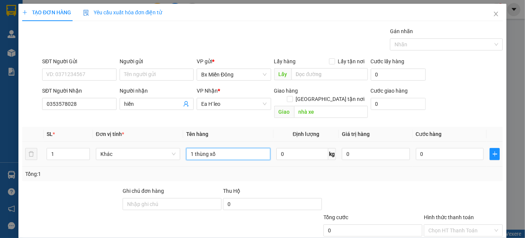
type input "1 thùng xốp"
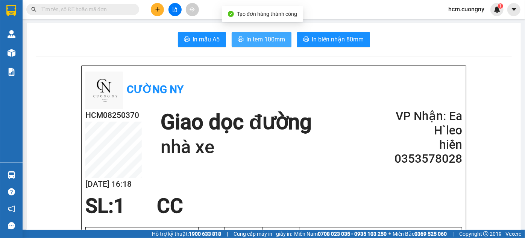
click at [271, 39] on span "In tem 100mm" at bounding box center [266, 39] width 39 height 9
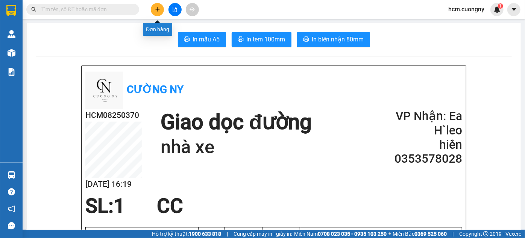
click at [158, 12] on icon "plus" at bounding box center [157, 9] width 5 height 5
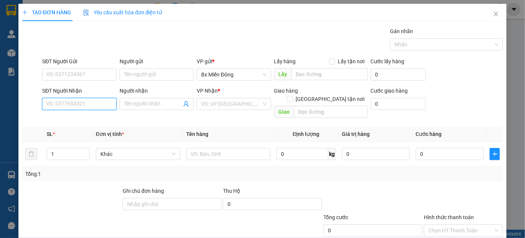
click at [81, 101] on input "SĐT Người Nhận" at bounding box center [79, 104] width 74 height 12
click at [99, 101] on input "0" at bounding box center [79, 104] width 74 height 12
click at [93, 118] on div "0987789530 - Tín Nga" at bounding box center [78, 118] width 64 height 8
type input "0987789530"
type input "Tín Nga"
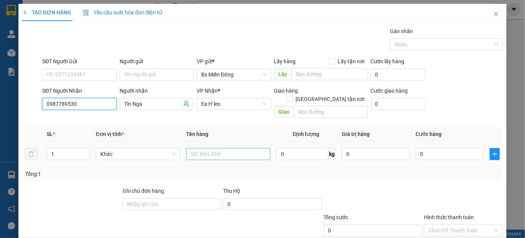
type input "0987789530"
click at [209, 148] on input "text" at bounding box center [228, 154] width 84 height 12
type input "1 cây"
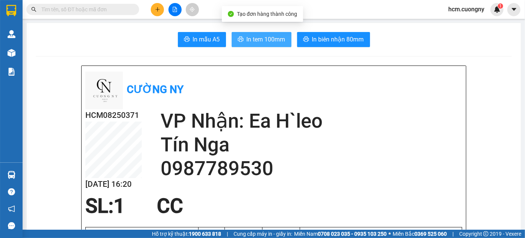
click at [264, 43] on span "In tem 100mm" at bounding box center [266, 39] width 39 height 9
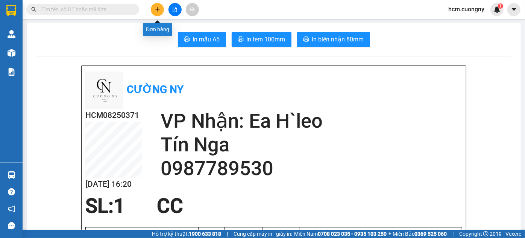
click at [161, 8] on button at bounding box center [157, 9] width 13 height 13
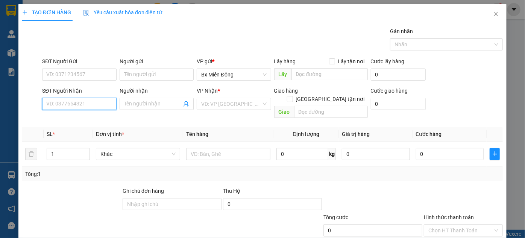
click at [97, 101] on input "SĐT Người Nhận" at bounding box center [79, 104] width 74 height 12
click at [101, 117] on div "0906103233 - cj na" at bounding box center [78, 118] width 64 height 8
type input "0906103233"
type input "cj na"
type input "0906103233"
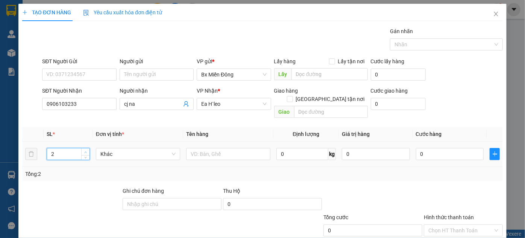
click at [85, 151] on icon "up" at bounding box center [86, 152] width 2 height 2
type input "5"
click at [85, 151] on icon "up" at bounding box center [86, 152] width 2 height 2
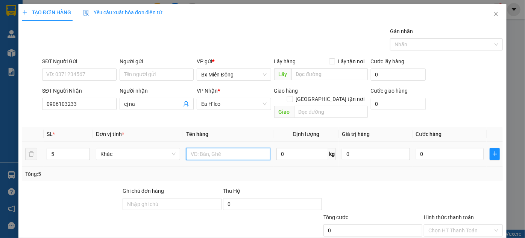
click at [195, 148] on input "text" at bounding box center [228, 154] width 84 height 12
type input "5 kiện"
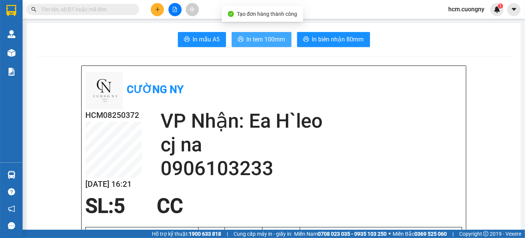
click at [274, 42] on span "In tem 100mm" at bounding box center [266, 39] width 39 height 9
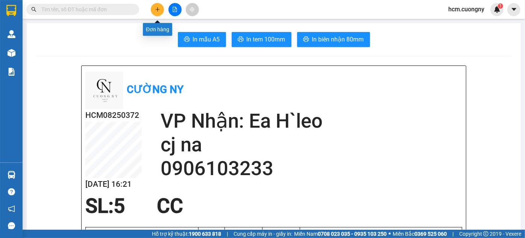
click at [159, 13] on button at bounding box center [157, 9] width 13 height 13
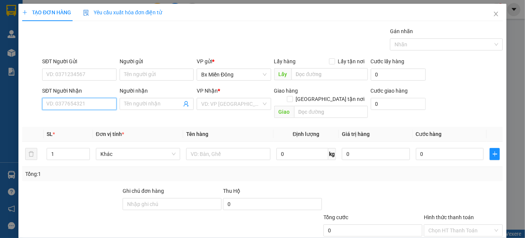
click at [92, 101] on input "SĐT Người Nhận" at bounding box center [79, 104] width 74 height 12
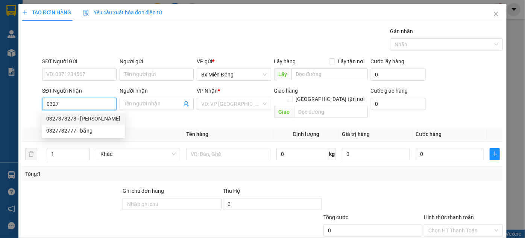
click at [92, 117] on div "0327378278 - [PERSON_NAME]" at bounding box center [83, 118] width 74 height 8
type input "0327378278"
type input "Nguyên"
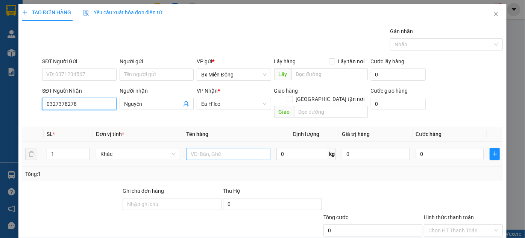
type input "0327378278"
click at [200, 148] on input "text" at bounding box center [228, 154] width 84 height 12
type input "1 hộp nhỏ"
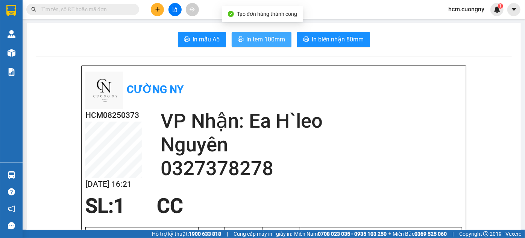
click at [267, 40] on span "In tem 100mm" at bounding box center [266, 39] width 39 height 9
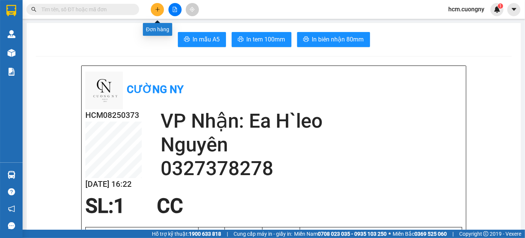
click at [156, 8] on icon "plus" at bounding box center [157, 9] width 5 height 5
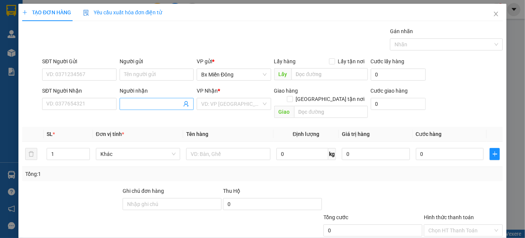
click at [156, 100] on input "Người nhận" at bounding box center [153, 104] width 58 height 8
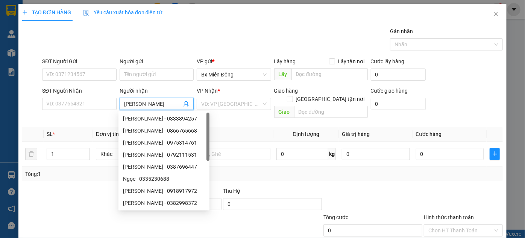
type input "[PERSON_NAME]"
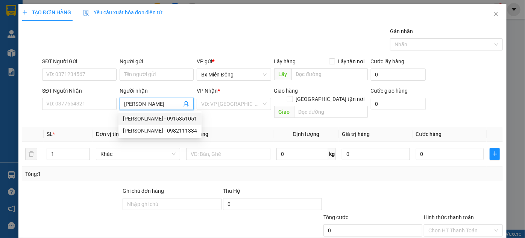
click at [165, 122] on div "[PERSON_NAME] - 0915351051" at bounding box center [160, 118] width 74 height 8
type input "0915351051"
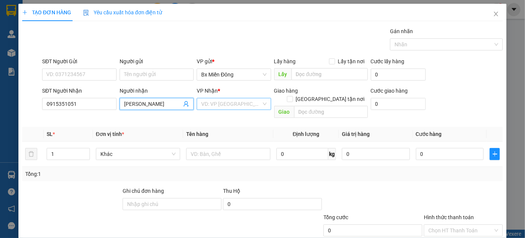
type input "[PERSON_NAME]"
click at [218, 103] on input "search" at bounding box center [231, 103] width 60 height 11
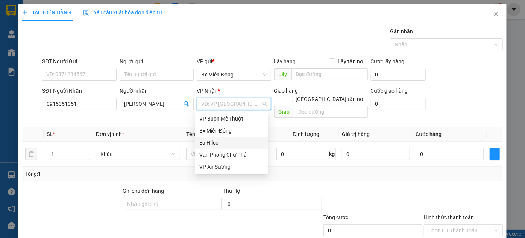
click at [229, 143] on div "Ea H`leo" at bounding box center [231, 142] width 64 height 8
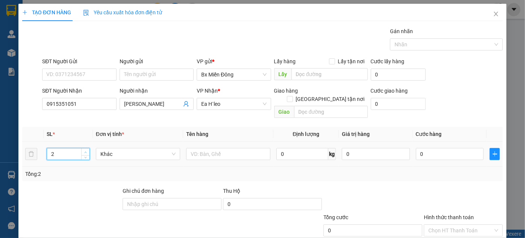
click at [84, 151] on icon "up" at bounding box center [85, 152] width 3 height 3
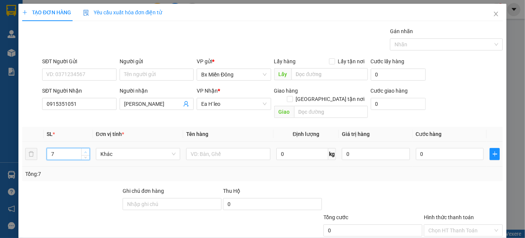
click at [84, 151] on icon "up" at bounding box center [85, 152] width 3 height 3
type input "8"
click at [85, 155] on icon "down" at bounding box center [85, 156] width 3 height 3
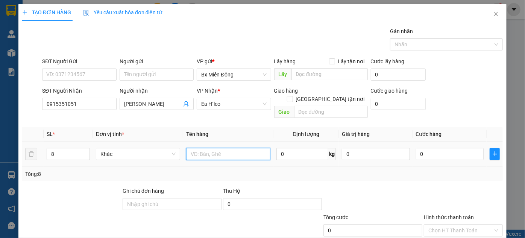
click at [227, 149] on input "text" at bounding box center [228, 154] width 84 height 12
type input "8 kiện"
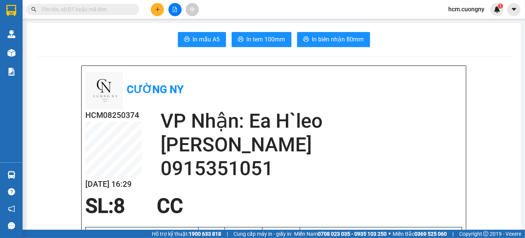
click at [271, 32] on div "In mẫu A5 In tem 100mm In biên nhận 80mm" at bounding box center [274, 39] width 476 height 15
click at [271, 38] on span "In tem 100mm" at bounding box center [266, 39] width 39 height 9
click at [160, 11] on icon "plus" at bounding box center [157, 9] width 5 height 5
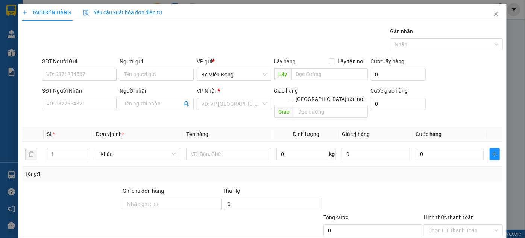
click at [131, 121] on div "TẠO ĐƠN HÀNG Yêu cầu xuất hóa đơn điện tử Transit Pickup Surcharge Ids Transit …" at bounding box center [262, 138] width 481 height 268
click at [101, 97] on div "SĐT Người Nhận" at bounding box center [79, 92] width 74 height 11
click at [97, 102] on input "SĐT Người Nhận" at bounding box center [79, 104] width 74 height 12
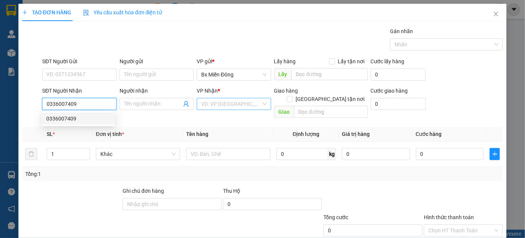
type input "0336007409"
click at [224, 103] on input "search" at bounding box center [231, 103] width 60 height 11
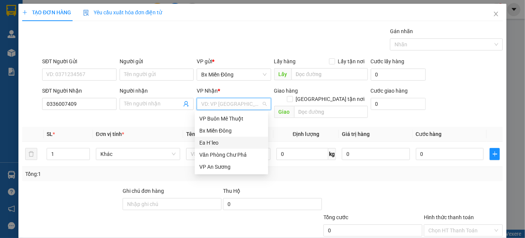
click at [225, 143] on div "Ea H`leo" at bounding box center [231, 142] width 64 height 8
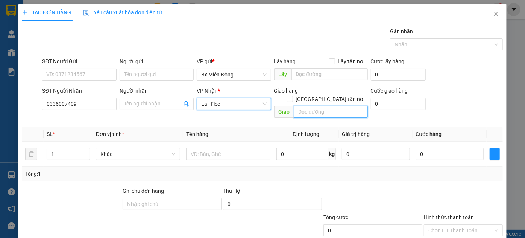
click at [306, 106] on input "text" at bounding box center [331, 112] width 74 height 12
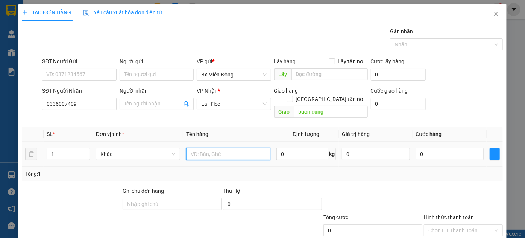
click at [237, 148] on input "text" at bounding box center [228, 154] width 84 height 12
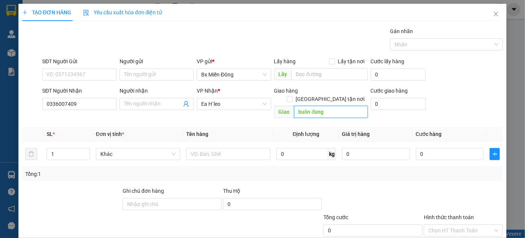
click at [332, 106] on input "buôn đung" at bounding box center [331, 112] width 74 height 12
drag, startPoint x: 322, startPoint y: 105, endPoint x: 302, endPoint y: 105, distance: 20.3
click at [302, 106] on input "buôn đung" at bounding box center [331, 112] width 74 height 12
type input "[PERSON_NAME]"
drag, startPoint x: 322, startPoint y: 103, endPoint x: 333, endPoint y: 105, distance: 10.7
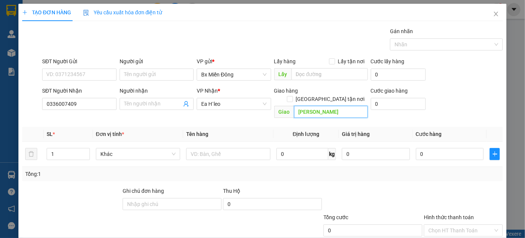
click at [288, 106] on span "[PERSON_NAME]" at bounding box center [321, 112] width 94 height 12
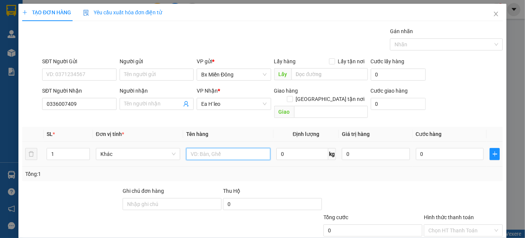
click at [242, 148] on input "text" at bounding box center [228, 154] width 84 height 12
type input "d"
type input "đồ chơi xe"
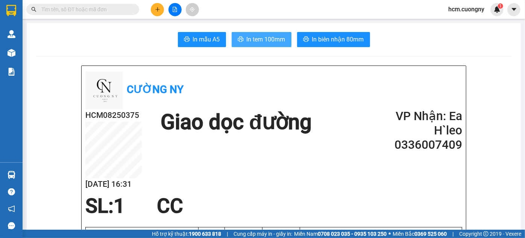
click at [270, 42] on span "In tem 100mm" at bounding box center [266, 39] width 39 height 9
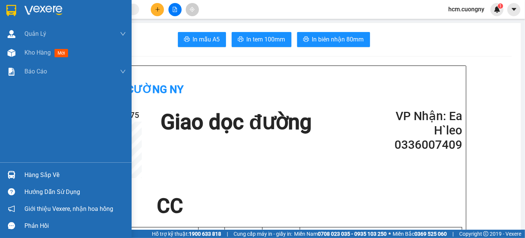
click at [13, 9] on img at bounding box center [11, 10] width 10 height 11
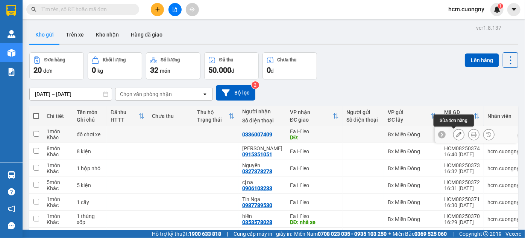
click at [456, 135] on icon at bounding box center [458, 134] width 5 height 5
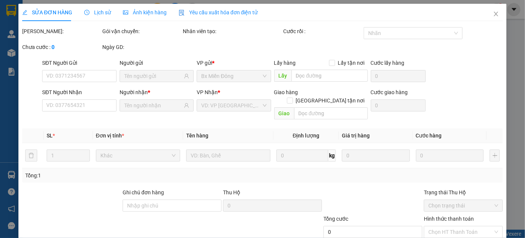
click at [328, 97] on div "Giao hàng [GEOGRAPHIC_DATA] tận nơi" at bounding box center [321, 98] width 94 height 20
type input "0336007409"
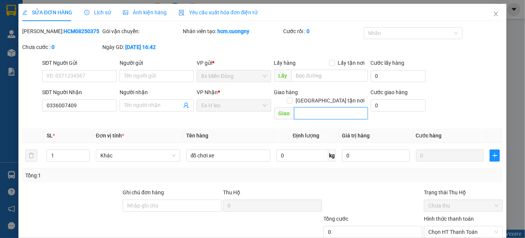
click at [327, 107] on input "text" at bounding box center [331, 113] width 74 height 12
type input "buôn đu"
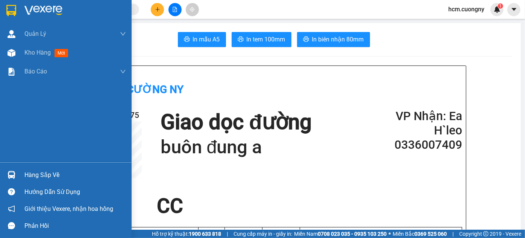
click at [11, 8] on img at bounding box center [11, 10] width 10 height 11
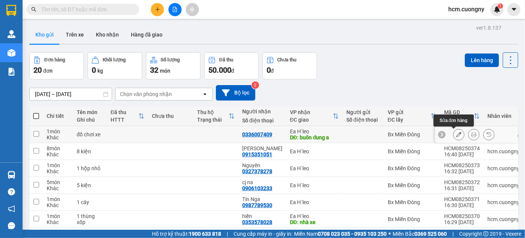
click at [456, 134] on icon at bounding box center [458, 134] width 5 height 5
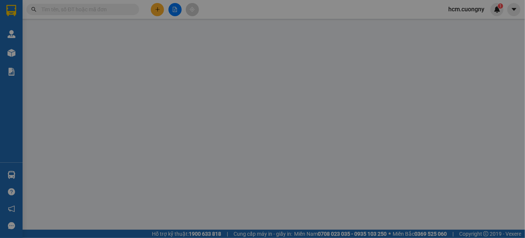
type input "0336007409"
type input "buôn đung a"
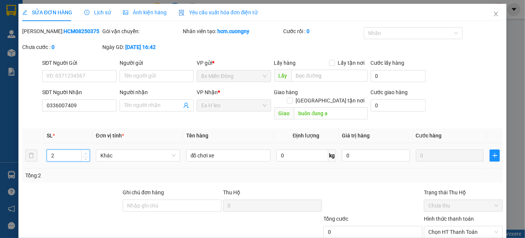
click at [84, 152] on icon "up" at bounding box center [85, 153] width 3 height 3
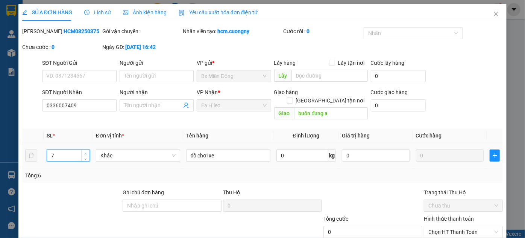
click at [84, 152] on icon "up" at bounding box center [85, 153] width 3 height 3
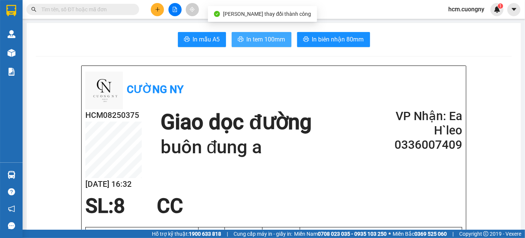
click at [271, 40] on span "In tem 100mm" at bounding box center [266, 39] width 39 height 9
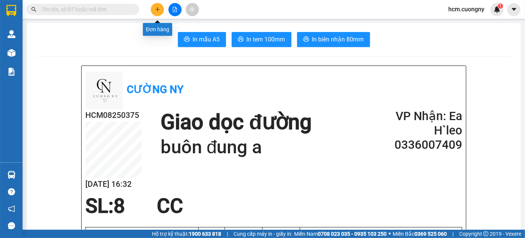
click at [160, 9] on icon "plus" at bounding box center [157, 9] width 5 height 5
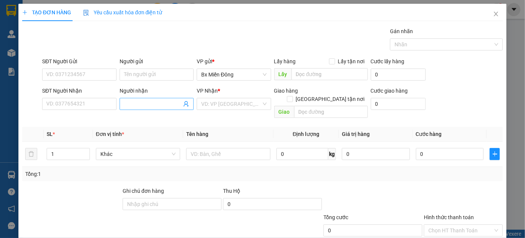
click at [149, 104] on input "Người nhận" at bounding box center [153, 104] width 58 height 8
type input "[PERSON_NAME]"
click at [87, 104] on input "SĐT Người Nhận" at bounding box center [79, 104] width 74 height 12
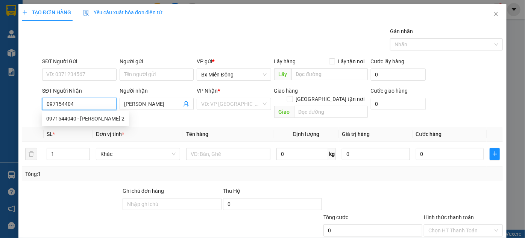
type input "0971544040"
click at [100, 121] on div "0971544040 - [PERSON_NAME] 2" at bounding box center [85, 118] width 78 height 8
type input "[PERSON_NAME] 2"
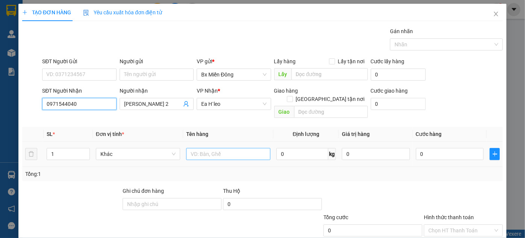
type input "0971544040"
click at [246, 148] on input "text" at bounding box center [228, 154] width 84 height 12
type input "2"
click at [85, 151] on icon "up" at bounding box center [85, 152] width 3 height 3
click at [211, 148] on input "text" at bounding box center [228, 154] width 84 height 12
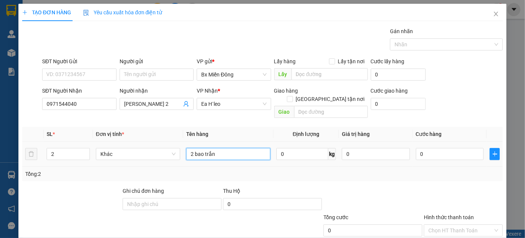
type input "2 bao trắng"
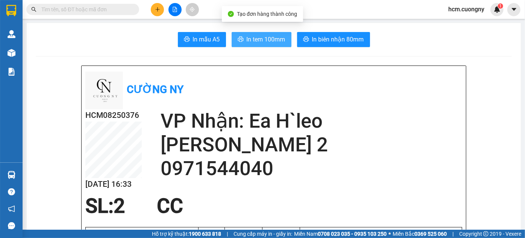
click at [247, 39] on span "In tem 100mm" at bounding box center [266, 39] width 39 height 9
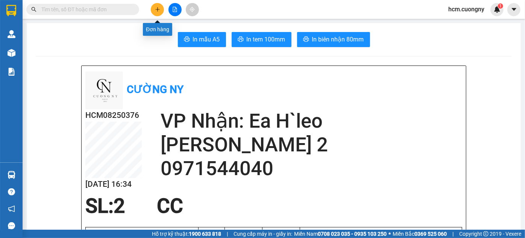
click at [157, 12] on icon "plus" at bounding box center [157, 9] width 5 height 5
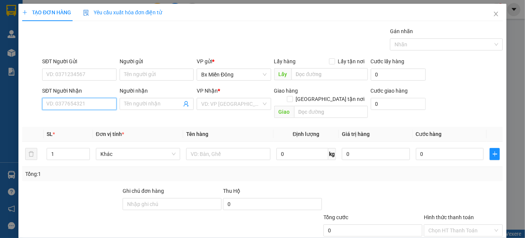
click at [93, 101] on input "SĐT Người Nhận" at bounding box center [79, 104] width 74 height 12
click at [106, 118] on div "0934844895 - Long" at bounding box center [78, 118] width 64 height 8
type input "0934844895"
type input "Long"
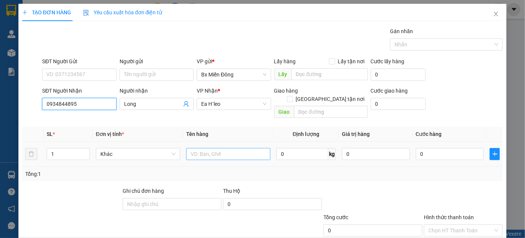
type input "0934844895"
click at [207, 148] on input "text" at bounding box center [228, 154] width 84 height 12
type input "1 cây"
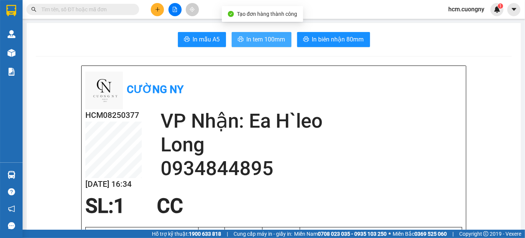
click at [267, 38] on span "In tem 100mm" at bounding box center [266, 39] width 39 height 9
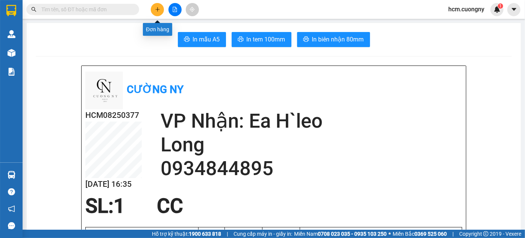
click at [160, 5] on button at bounding box center [157, 9] width 13 height 13
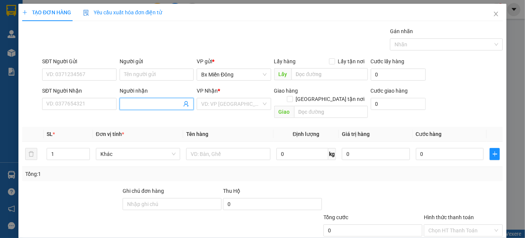
click at [139, 104] on input "Người nhận" at bounding box center [153, 104] width 58 height 8
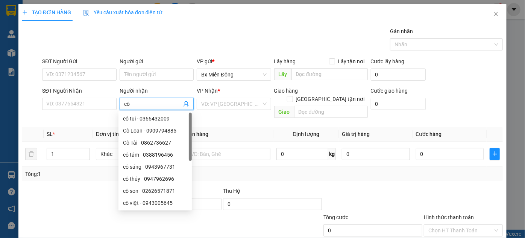
type input "cô n"
click at [148, 131] on div "Cô nhiên 82 - 0989786134" at bounding box center [155, 130] width 64 height 8
type input "0989786134"
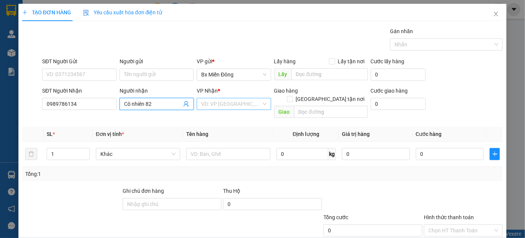
type input "Cô nhiên 82"
click at [223, 102] on input "search" at bounding box center [231, 103] width 60 height 11
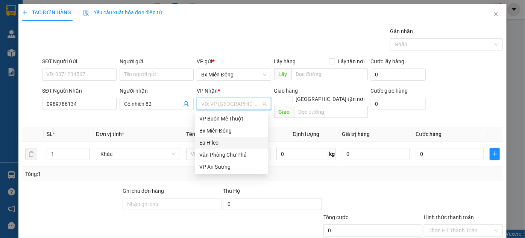
click at [224, 142] on div "Ea H`leo" at bounding box center [231, 142] width 64 height 8
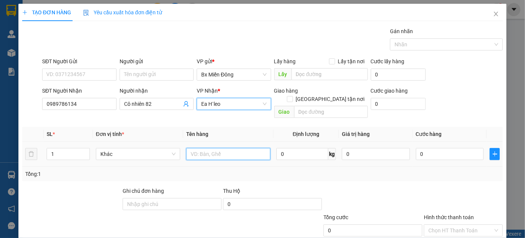
click at [198, 148] on input "text" at bounding box center [228, 154] width 84 height 12
type input "1 bao"
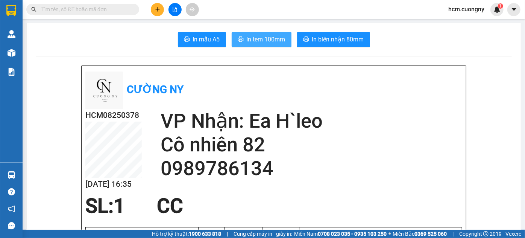
click at [243, 39] on button "In tem 100mm" at bounding box center [262, 39] width 60 height 15
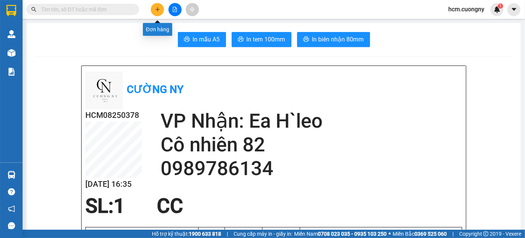
click at [158, 7] on icon "plus" at bounding box center [157, 9] width 5 height 5
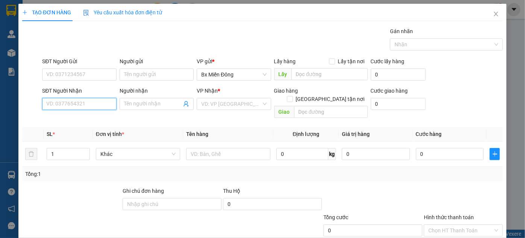
click at [80, 101] on input "SĐT Người Nhận" at bounding box center [79, 104] width 74 height 12
type input "0325899682"
click at [150, 100] on input "Người nhận" at bounding box center [153, 104] width 58 height 8
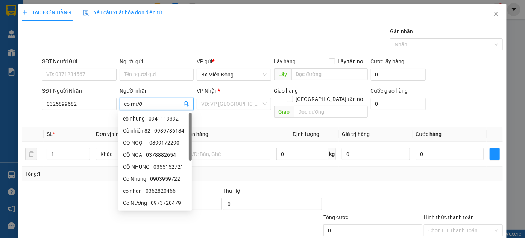
type input "cô mười"
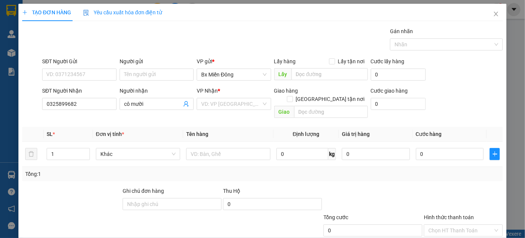
click at [222, 97] on div "VP Nhận *" at bounding box center [234, 92] width 74 height 11
click at [222, 103] on input "search" at bounding box center [231, 103] width 60 height 11
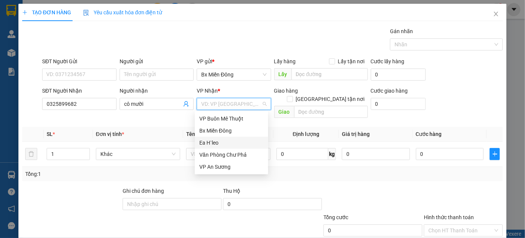
click at [220, 143] on div "Ea H`leo" at bounding box center [231, 142] width 64 height 8
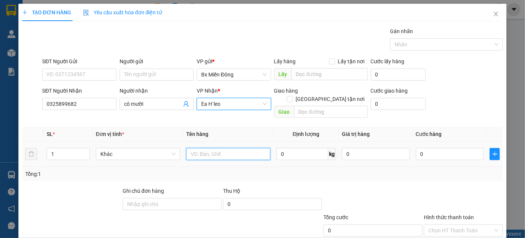
click at [192, 148] on input "text" at bounding box center [228, 154] width 84 height 12
type input "1 giỏ đen"
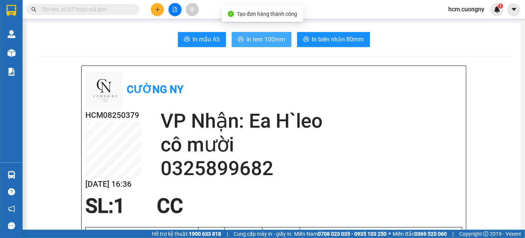
click at [273, 41] on span "In tem 100mm" at bounding box center [266, 39] width 39 height 9
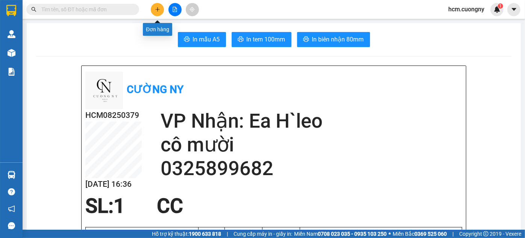
click at [155, 9] on icon "plus" at bounding box center [157, 9] width 5 height 5
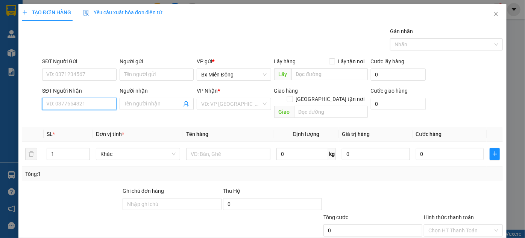
drag, startPoint x: 77, startPoint y: 101, endPoint x: 76, endPoint y: 97, distance: 4.1
click at [77, 100] on input "SĐT Người Nhận" at bounding box center [79, 104] width 74 height 12
click at [75, 116] on div "0969358679" at bounding box center [78, 118] width 64 height 8
type input "0969358679"
click at [141, 100] on input "Người nhận" at bounding box center [153, 104] width 58 height 8
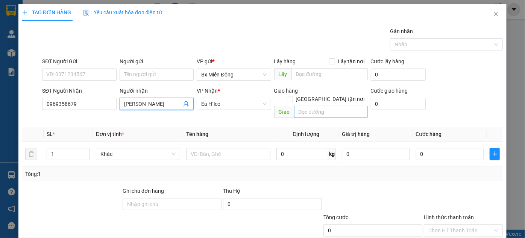
type input "[PERSON_NAME]"
click at [307, 106] on input "text" at bounding box center [331, 112] width 74 height 12
drag, startPoint x: 311, startPoint y: 103, endPoint x: 275, endPoint y: 97, distance: 37.0
click at [275, 97] on div "Giao hàng [GEOGRAPHIC_DATA] tận nơi Giao kchowj" at bounding box center [321, 104] width 94 height 35
click at [313, 106] on input "kchowj" at bounding box center [331, 112] width 74 height 12
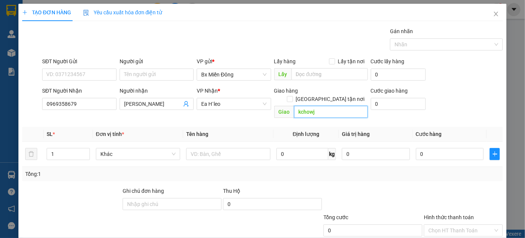
drag, startPoint x: 313, startPoint y: 103, endPoint x: 296, endPoint y: 103, distance: 16.9
click at [278, 106] on span "Giao kchowj" at bounding box center [321, 112] width 94 height 12
type input "chợ 72"
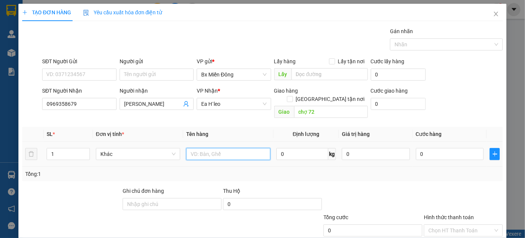
click at [254, 148] on input "text" at bounding box center [228, 154] width 84 height 12
drag, startPoint x: 200, startPoint y: 144, endPoint x: 193, endPoint y: 143, distance: 6.5
click at [193, 148] on input "1 tv" at bounding box center [228, 154] width 84 height 12
type input "1 tivi"
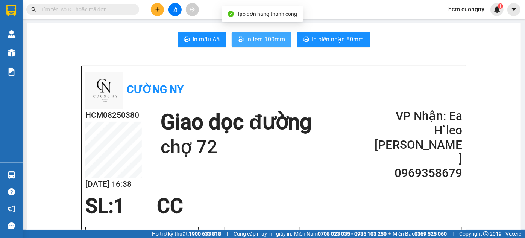
click at [252, 37] on span "In tem 100mm" at bounding box center [266, 39] width 39 height 9
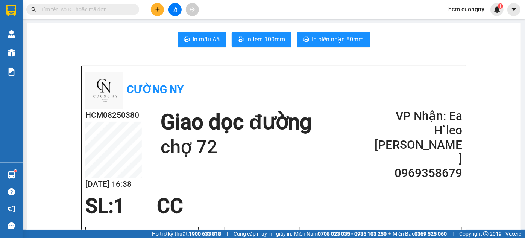
click at [384, 109] on h2 "VP Nhận: Ea H`leo" at bounding box center [417, 123] width 90 height 29
click at [377, 155] on div "HCM08250380 [DATE] 16:38 Giao dọc đường chợ 72 VP Nhận: Ea H`[PERSON_NAME] thùy…" at bounding box center [273, 151] width 377 height 85
click at [365, 139] on div "HCM08250380 [DATE] 16:38 Giao dọc đường chợ 72 VP Nhận: Ea H`[PERSON_NAME] thùy…" at bounding box center [273, 151] width 377 height 85
click at [158, 11] on icon "plus" at bounding box center [157, 9] width 5 height 5
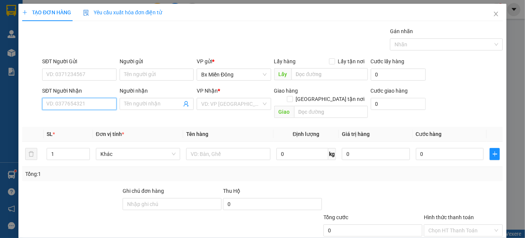
click at [81, 103] on input "SĐT Người Nhận" at bounding box center [79, 104] width 74 height 12
click at [469, 68] on div "SĐT Người Gửi VD: 0371234567 Người gửi Tên người gửi VP gửi * [PERSON_NAME] Lấy…" at bounding box center [273, 70] width 464 height 26
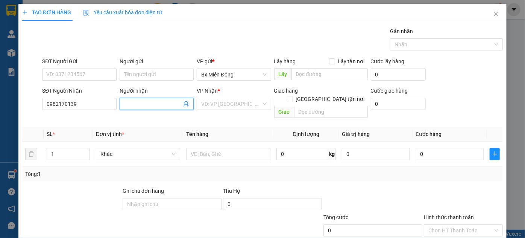
click at [164, 102] on input "Người nhận" at bounding box center [153, 104] width 58 height 8
click at [239, 103] on input "search" at bounding box center [231, 103] width 60 height 11
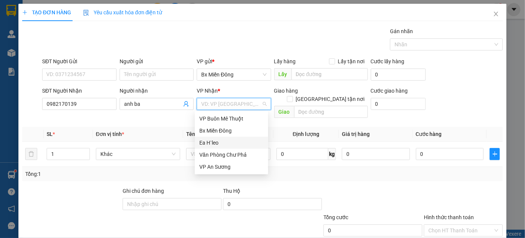
click at [227, 141] on div "Ea H`leo" at bounding box center [231, 142] width 64 height 8
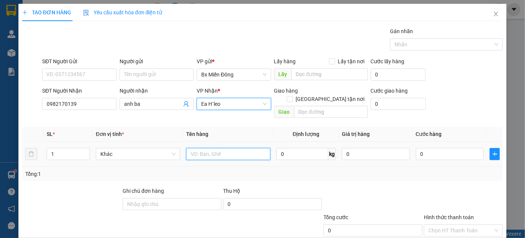
click at [214, 148] on input "text" at bounding box center [228, 154] width 84 height 12
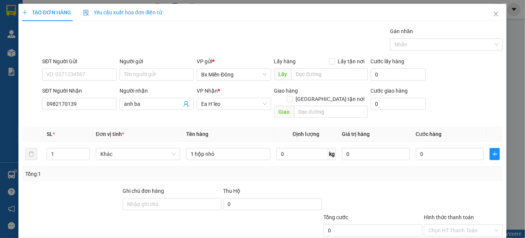
click at [369, 187] on div at bounding box center [373, 200] width 100 height 26
click at [387, 187] on div at bounding box center [373, 200] width 100 height 26
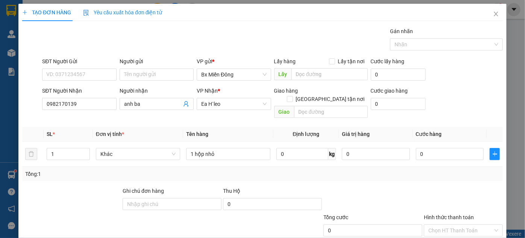
click at [377, 187] on div at bounding box center [373, 200] width 100 height 26
click at [360, 187] on div at bounding box center [373, 200] width 100 height 26
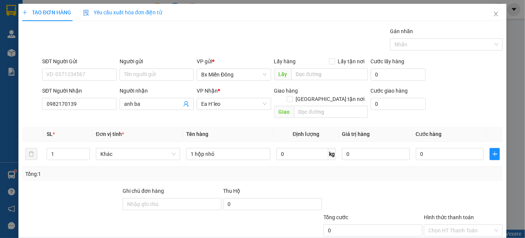
click at [99, 98] on input "SĐT Người Nhận" at bounding box center [79, 104] width 74 height 12
click at [383, 187] on div at bounding box center [373, 200] width 100 height 26
click at [389, 187] on div at bounding box center [373, 200] width 100 height 26
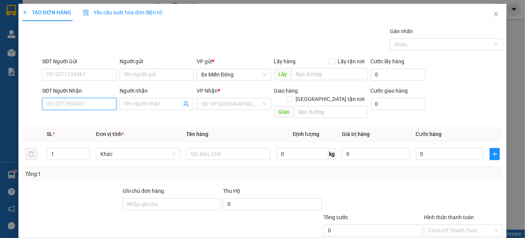
click at [90, 98] on input "SĐT Người Nhận" at bounding box center [79, 104] width 74 height 12
click at [64, 98] on input "0982179" at bounding box center [79, 104] width 74 height 12
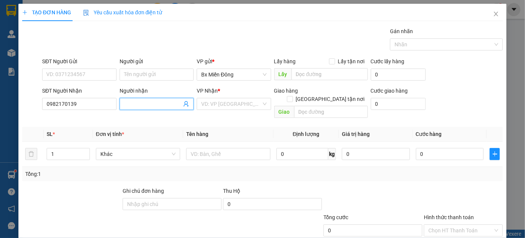
click at [158, 100] on input "Người nhận" at bounding box center [153, 104] width 58 height 8
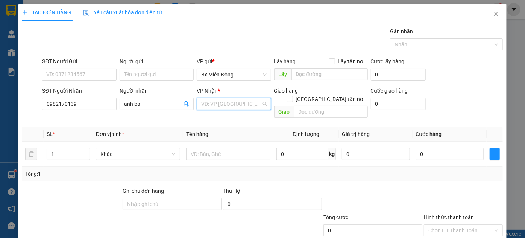
click at [223, 98] on input "search" at bounding box center [231, 103] width 60 height 11
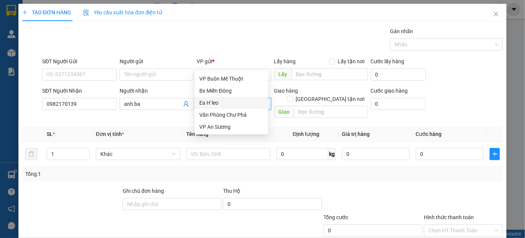
click at [236, 104] on div "Ea H`leo" at bounding box center [231, 103] width 64 height 8
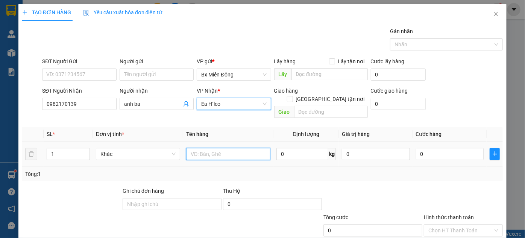
click at [239, 148] on input "text" at bounding box center [228, 154] width 84 height 12
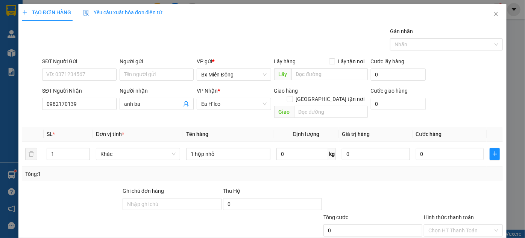
click at [100, 98] on input "SĐT Người Nhận" at bounding box center [79, 104] width 74 height 12
click at [129, 100] on input "Người nhận" at bounding box center [153, 104] width 58 height 8
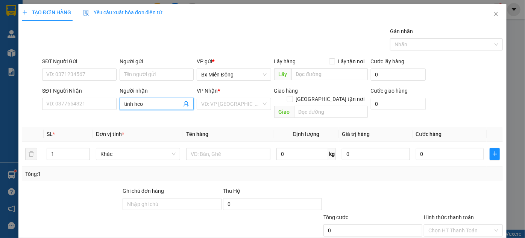
drag, startPoint x: 141, startPoint y: 64, endPoint x: 125, endPoint y: 58, distance: 17.7
click at [121, 98] on span "tinh heo" at bounding box center [157, 104] width 74 height 12
click at [234, 98] on input "search" at bounding box center [231, 103] width 60 height 11
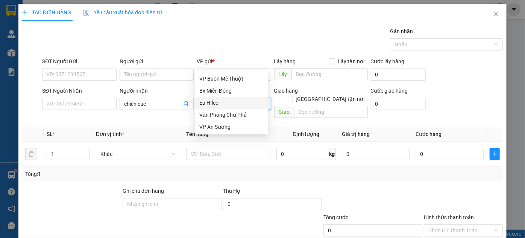
click at [222, 104] on div "Ea H`leo" at bounding box center [231, 103] width 64 height 8
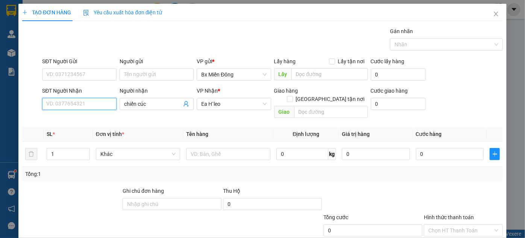
click at [74, 98] on input "SĐT Người Nhận" at bounding box center [79, 104] width 74 height 12
drag, startPoint x: 73, startPoint y: 63, endPoint x: 67, endPoint y: 62, distance: 6.5
click at [43, 98] on input "0986746977" at bounding box center [79, 104] width 74 height 12
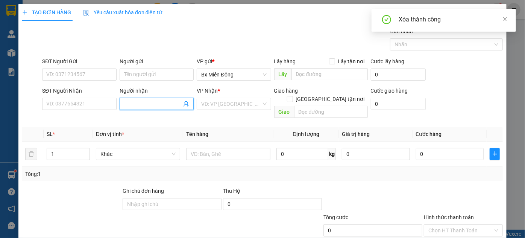
click at [154, 100] on input "Người nhận" at bounding box center [153, 104] width 58 height 8
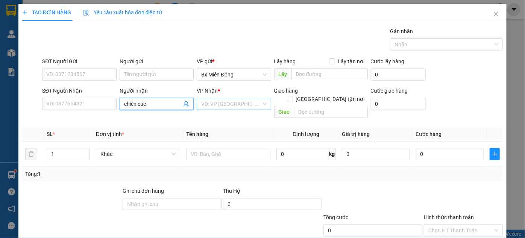
click at [239, 98] on input "search" at bounding box center [231, 103] width 60 height 11
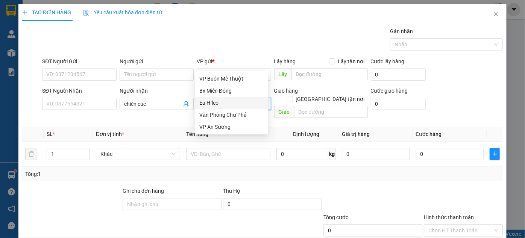
click at [231, 104] on div "Ea H`leo" at bounding box center [231, 103] width 64 height 8
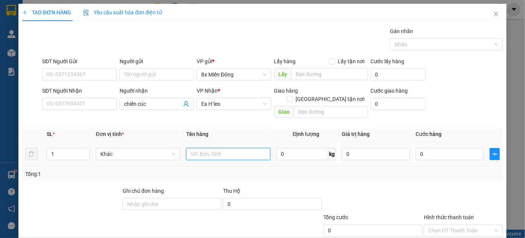
click at [213, 148] on input "text" at bounding box center [228, 154] width 84 height 12
click at [351, 187] on div at bounding box center [373, 200] width 100 height 26
click at [462, 87] on div "SĐT Người Nhận VD: 0377654321 Người nhận chiến cúc VP Nhận * Ea H`leo Giao hàng…" at bounding box center [273, 104] width 464 height 35
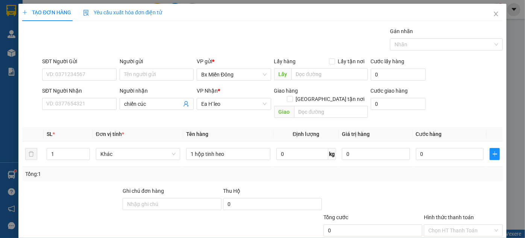
click at [368, 187] on div at bounding box center [373, 200] width 100 height 26
click at [374, 187] on div at bounding box center [373, 200] width 100 height 26
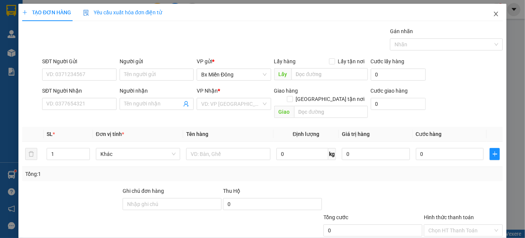
click at [493, 13] on icon "close" at bounding box center [496, 14] width 6 height 6
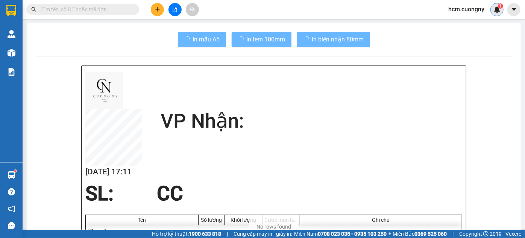
click at [495, 11] on img at bounding box center [497, 9] width 7 height 7
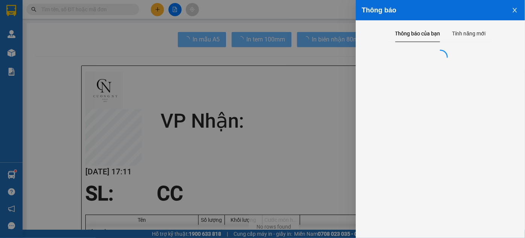
click at [285, 95] on div at bounding box center [262, 119] width 525 height 238
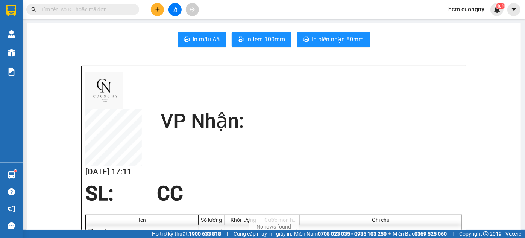
click at [262, 107] on div at bounding box center [179, 90] width 188 height 40
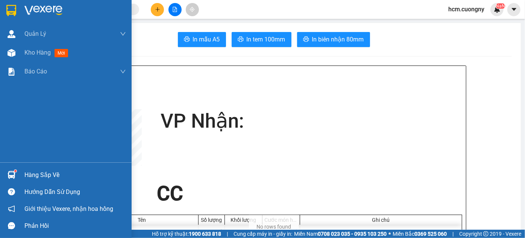
click at [12, 11] on img at bounding box center [11, 10] width 10 height 11
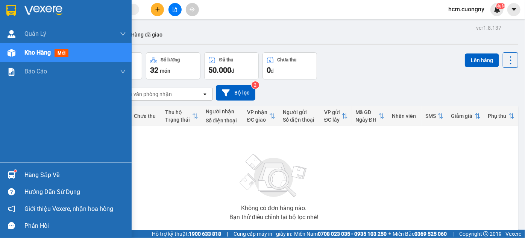
click at [9, 11] on img at bounding box center [11, 10] width 10 height 11
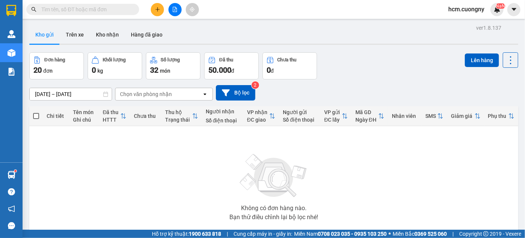
click at [389, 175] on div "Không có đơn hàng nào. Bạn thử điều chỉnh lại bộ lọc nhé!" at bounding box center [274, 184] width 482 height 113
click at [351, 164] on div "Không có đơn hàng nào. Bạn thử điều chỉnh lại bộ lọc nhé!" at bounding box center [274, 184] width 482 height 113
click at [351, 72] on div "Đơn hàng 20 đơn Khối lượng 0 kg Số lượng 32 món Đã thu 50.000 đ Chưa thu 0 đ Lê…" at bounding box center [273, 65] width 489 height 27
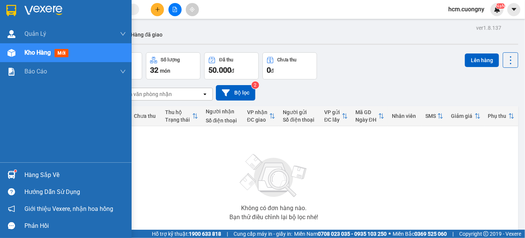
click at [14, 12] on img at bounding box center [11, 10] width 10 height 11
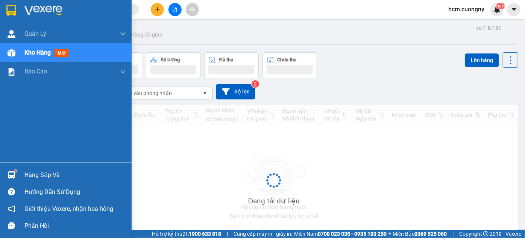
click at [12, 10] on img at bounding box center [11, 10] width 10 height 11
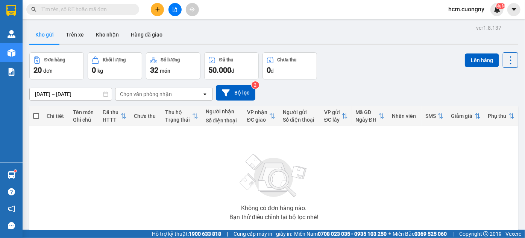
click at [373, 166] on div "Không có đơn hàng nào. Bạn thử điều chỉnh lại bộ lọc nhé!" at bounding box center [274, 184] width 482 height 113
click at [369, 198] on div "Không có đơn hàng nào. Bạn thử điều chỉnh lại bộ lọc nhé!" at bounding box center [274, 184] width 482 height 113
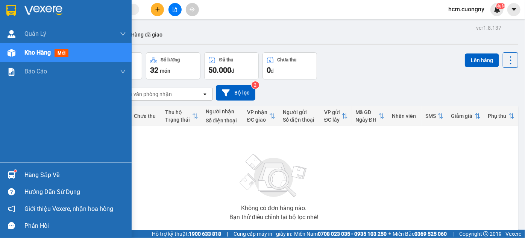
click at [13, 11] on img at bounding box center [11, 10] width 10 height 11
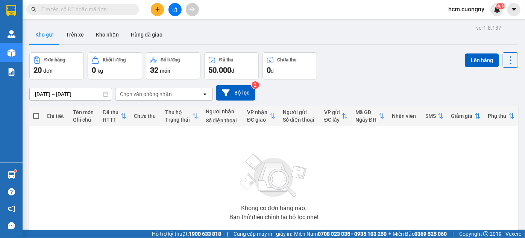
click at [353, 156] on div "Không có đơn hàng nào. Bạn thử điều chỉnh lại bộ lọc nhé!" at bounding box center [274, 184] width 482 height 113
click at [366, 170] on div "Không có đơn hàng nào. Bạn thử điều chỉnh lại bộ lọc nhé!" at bounding box center [274, 184] width 482 height 113
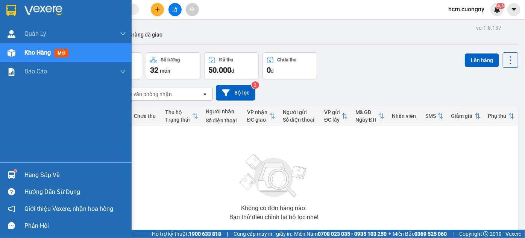
click at [10, 9] on img at bounding box center [11, 10] width 10 height 11
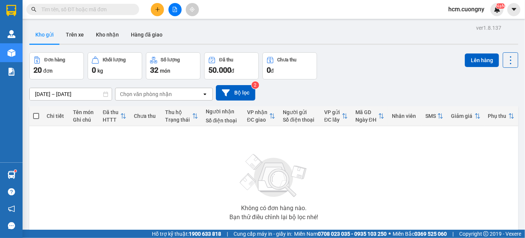
click at [178, 123] on th "Thu hộ Trạng thái" at bounding box center [181, 116] width 41 height 20
click at [304, 158] on img at bounding box center [273, 175] width 75 height 53
click at [300, 165] on img at bounding box center [273, 175] width 75 height 53
click at [298, 165] on img at bounding box center [273, 175] width 75 height 53
click at [286, 169] on img at bounding box center [273, 175] width 75 height 53
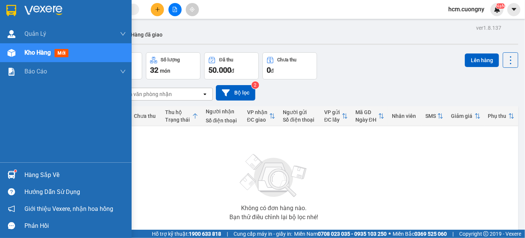
click at [8, 9] on img at bounding box center [11, 10] width 10 height 11
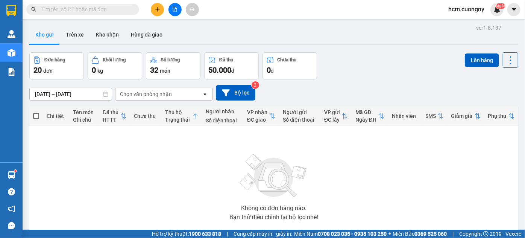
click at [356, 185] on div "Không có đơn hàng nào. Bạn thử điều chỉnh lại bộ lọc nhé!" at bounding box center [274, 184] width 482 height 113
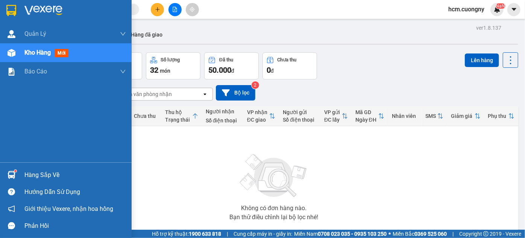
click at [13, 13] on img at bounding box center [11, 10] width 10 height 11
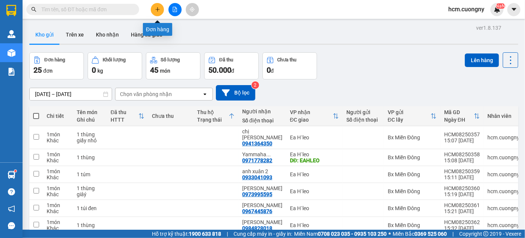
click at [160, 11] on icon "plus" at bounding box center [157, 9] width 5 height 5
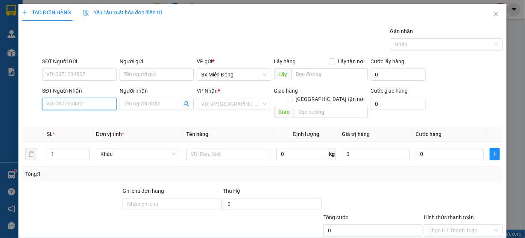
click at [106, 104] on input "SĐT Người Nhận" at bounding box center [79, 104] width 74 height 12
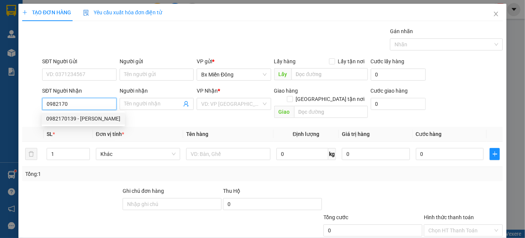
click at [88, 119] on div "0982170139 - [PERSON_NAME]" at bounding box center [83, 118] width 74 height 8
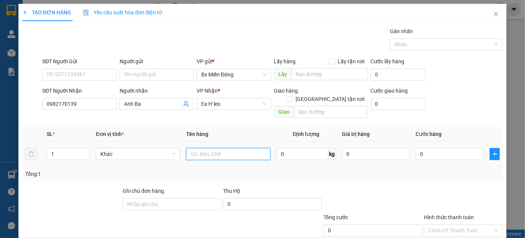
click at [231, 148] on input "text" at bounding box center [228, 154] width 84 height 12
drag, startPoint x: 206, startPoint y: 146, endPoint x: 195, endPoint y: 148, distance: 10.8
click at [195, 148] on input "1 hopp" at bounding box center [228, 154] width 84 height 12
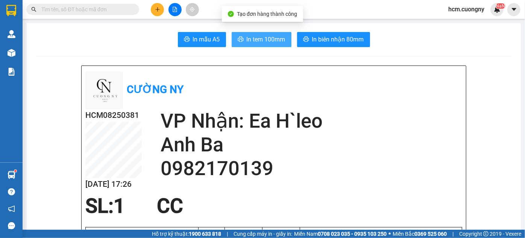
click at [266, 40] on span "In tem 100mm" at bounding box center [266, 39] width 39 height 9
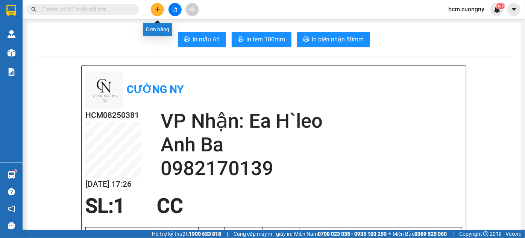
click at [160, 9] on button at bounding box center [157, 9] width 13 height 13
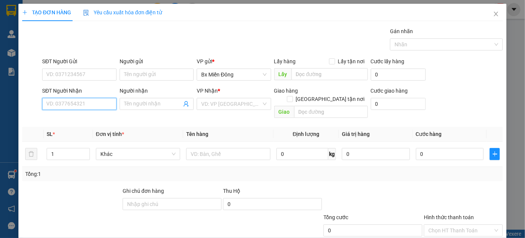
click at [70, 107] on input "SĐT Người Nhận" at bounding box center [79, 104] width 74 height 12
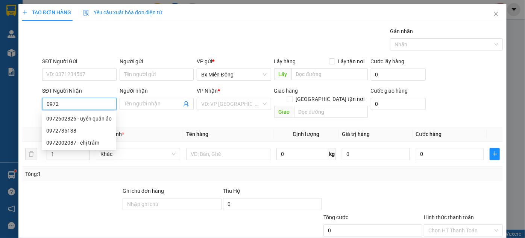
drag, startPoint x: 58, startPoint y: 103, endPoint x: 50, endPoint y: 104, distance: 8.4
click at [50, 104] on input "0972" at bounding box center [79, 104] width 74 height 12
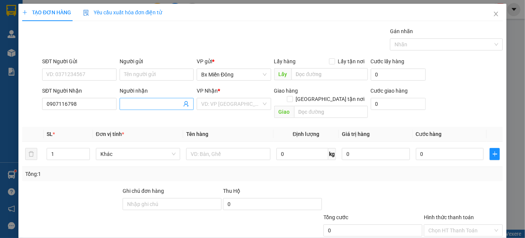
click at [124, 104] on input "Người nhận" at bounding box center [153, 104] width 58 height 8
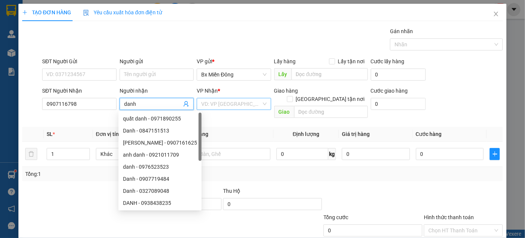
click at [218, 101] on input "search" at bounding box center [231, 103] width 60 height 11
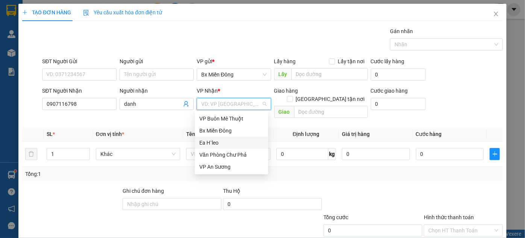
click at [219, 139] on div "Ea H`leo" at bounding box center [231, 142] width 64 height 8
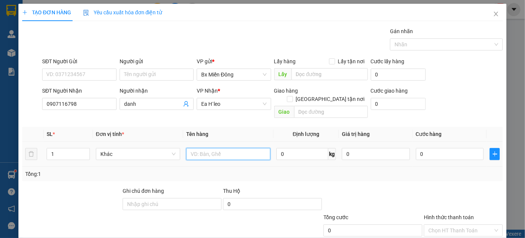
click at [208, 148] on input "text" at bounding box center [228, 154] width 84 height 12
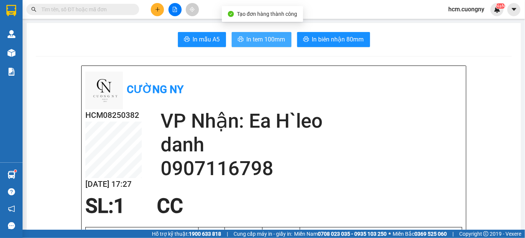
click at [271, 40] on span "In tem 100mm" at bounding box center [266, 39] width 39 height 9
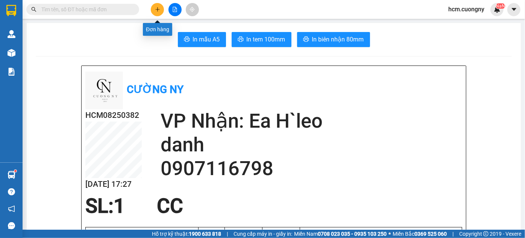
click at [155, 6] on button at bounding box center [157, 9] width 13 height 13
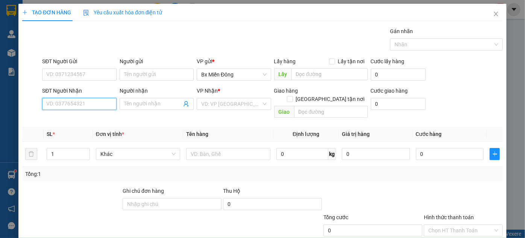
click at [96, 105] on input "SĐT Người Nhận" at bounding box center [79, 104] width 74 height 12
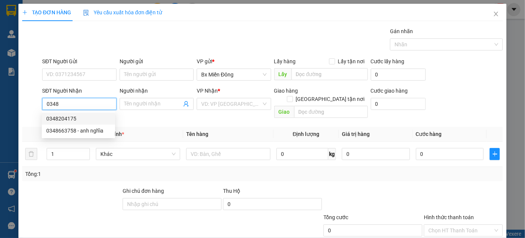
click at [55, 108] on input "0348" at bounding box center [79, 104] width 74 height 12
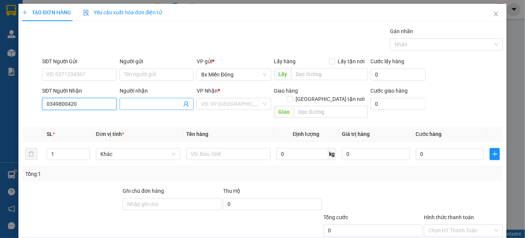
type input "0349800420"
click at [147, 102] on input "Người nhận" at bounding box center [153, 104] width 58 height 8
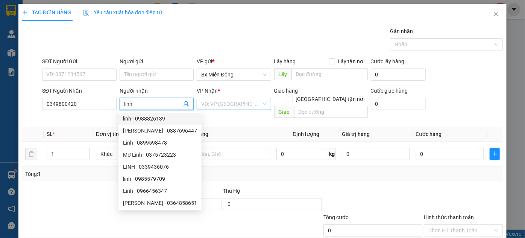
type input "linh"
click at [212, 102] on input "search" at bounding box center [231, 103] width 60 height 11
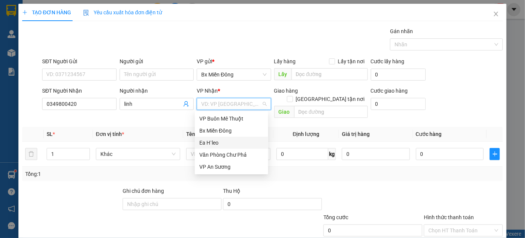
click at [217, 143] on div "Ea H`leo" at bounding box center [231, 142] width 64 height 8
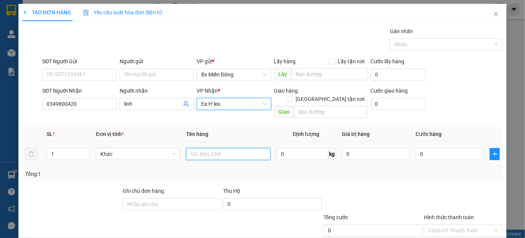
click at [217, 148] on input "text" at bounding box center [228, 154] width 84 height 12
type input "1 hộp nhỏ"
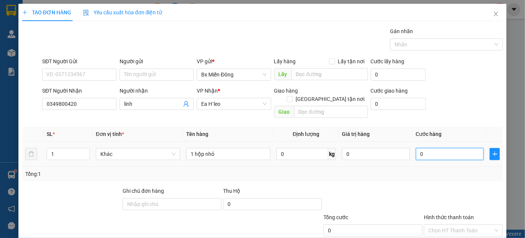
click at [452, 148] on input "0" at bounding box center [450, 154] width 68 height 12
type input "3"
type input "30"
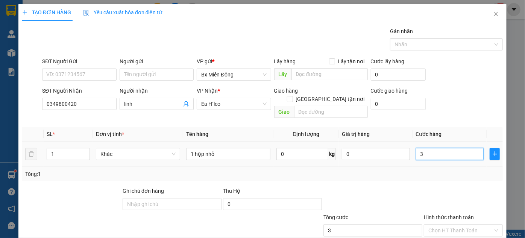
type input "30"
type input "300"
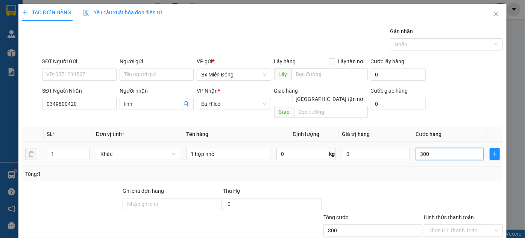
type input "3.000"
type input "30.000"
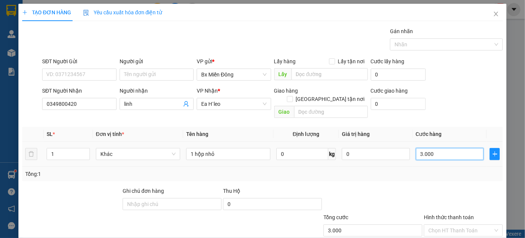
type input "30.000"
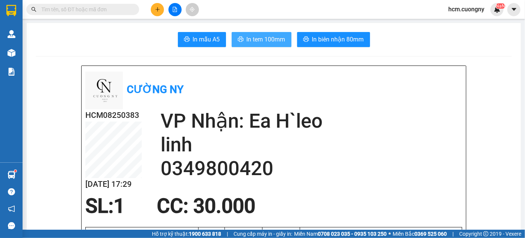
click at [262, 43] on span "In tem 100mm" at bounding box center [266, 39] width 39 height 9
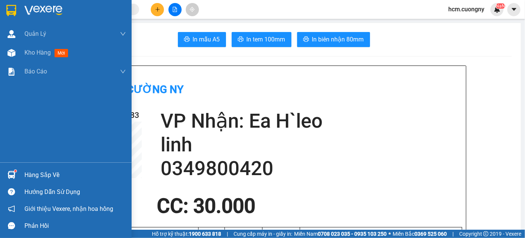
click at [16, 9] on div at bounding box center [11, 10] width 13 height 13
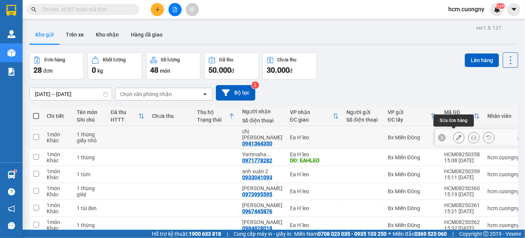
click at [456, 135] on icon at bounding box center [458, 137] width 5 height 5
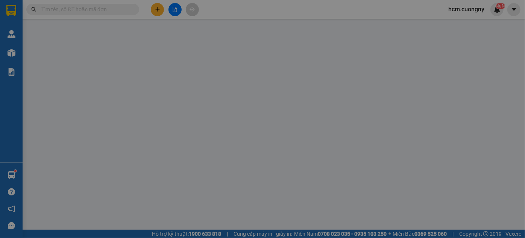
type input "0941364350"
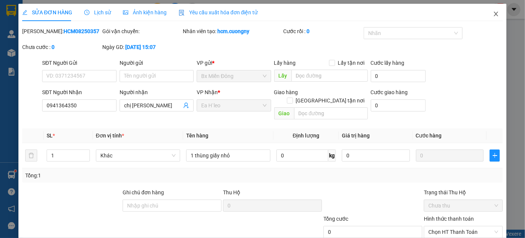
click at [493, 16] on icon "close" at bounding box center [496, 14] width 6 height 6
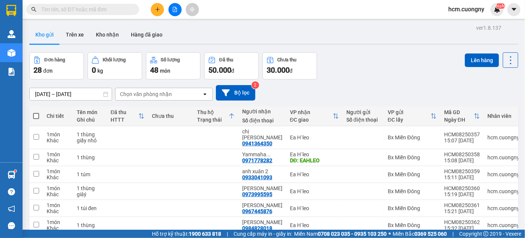
click at [290, 68] on span "đ" at bounding box center [291, 71] width 3 height 6
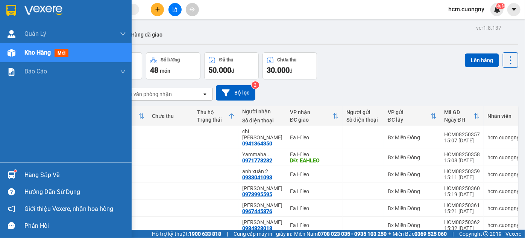
click at [14, 9] on img at bounding box center [11, 10] width 10 height 11
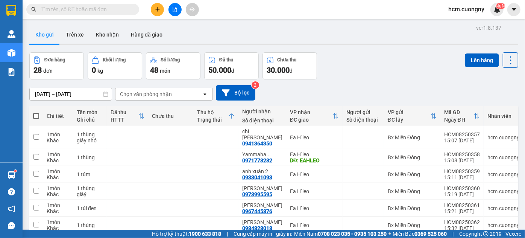
click at [280, 63] on div "Chưa thu" at bounding box center [290, 59] width 46 height 7
drag, startPoint x: 283, startPoint y: 62, endPoint x: 283, endPoint y: 69, distance: 7.2
click at [283, 62] on div "Chưa thu" at bounding box center [287, 59] width 19 height 5
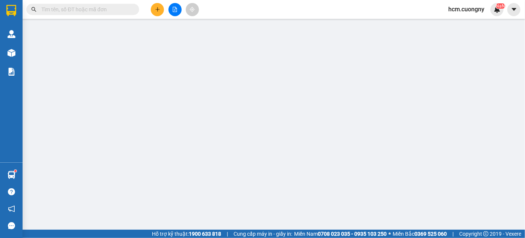
type input "0349800420"
type input "30.000"
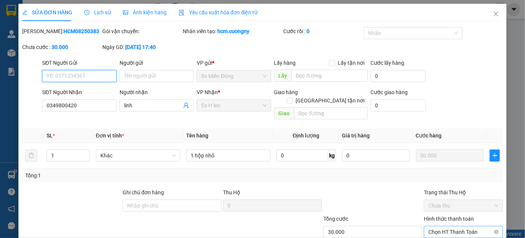
click at [454, 226] on span "Chọn HT Thanh Toán" at bounding box center [463, 231] width 70 height 11
click at [437, 234] on div "Tại văn phòng" at bounding box center [459, 238] width 69 height 8
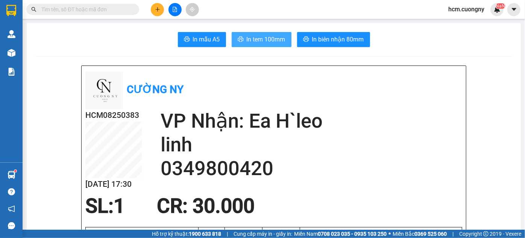
click at [247, 41] on span "In tem 100mm" at bounding box center [266, 39] width 39 height 9
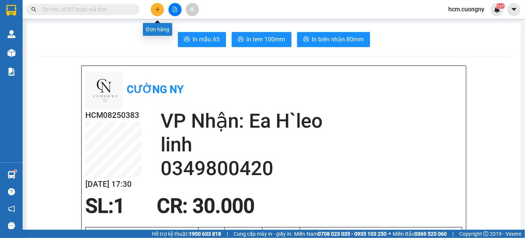
click at [159, 11] on icon "plus" at bounding box center [157, 9] width 5 height 5
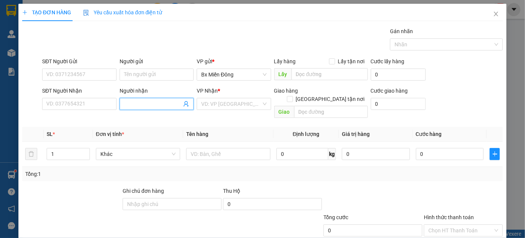
click at [150, 103] on input "Người nhận" at bounding box center [153, 104] width 58 height 8
type input "chiến cúc"
click at [81, 103] on input "SĐT Người Nhận" at bounding box center [79, 104] width 74 height 12
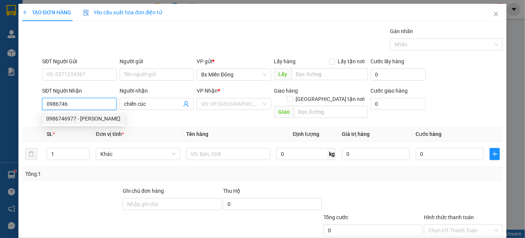
click at [82, 121] on div "0986746977 - [PERSON_NAME]" at bounding box center [83, 118] width 74 height 8
type input "0986746977"
type input "[PERSON_NAME]"
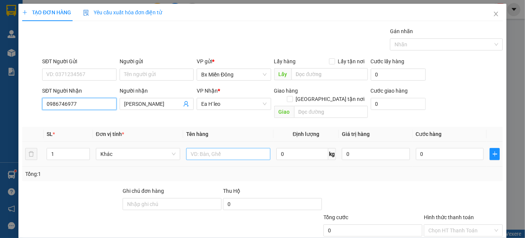
type input "0986746977"
click at [234, 148] on input "text" at bounding box center [228, 154] width 84 height 12
type input "1 thùng tinh heo"
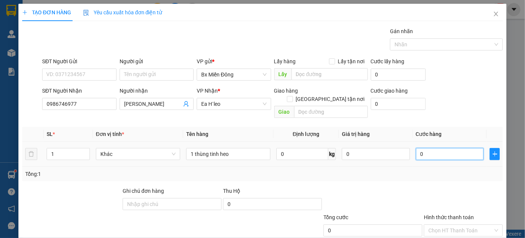
click at [451, 148] on input "0" at bounding box center [450, 154] width 68 height 12
type input "3"
type input "30"
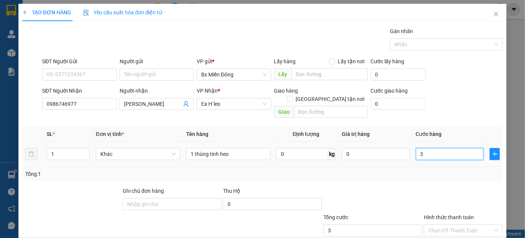
type input "30"
type input "300"
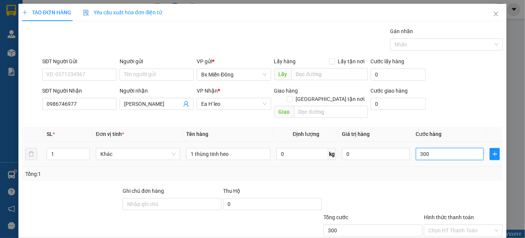
type input "3.000"
type input "30.000"
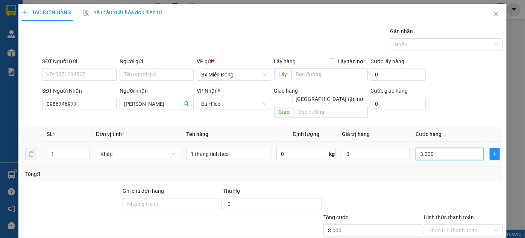
type input "30.000"
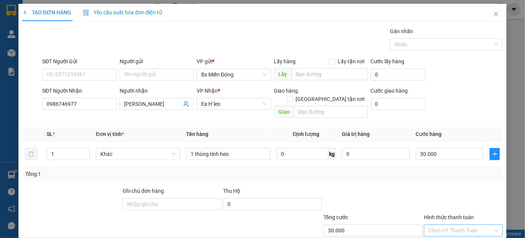
click at [453, 225] on input "Hình thức thanh toán" at bounding box center [460, 230] width 65 height 11
click at [438, 194] on div "Tại văn phòng" at bounding box center [459, 194] width 69 height 8
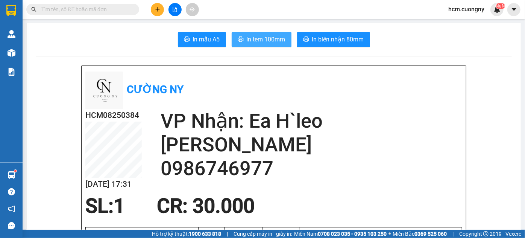
click at [262, 37] on span "In tem 100mm" at bounding box center [266, 39] width 39 height 9
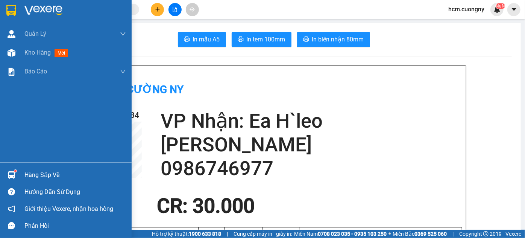
click at [10, 10] on img at bounding box center [11, 10] width 10 height 11
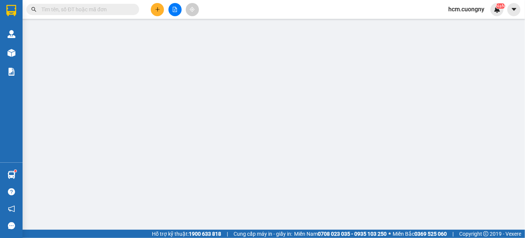
type input "0969358679"
type input "chợ 72"
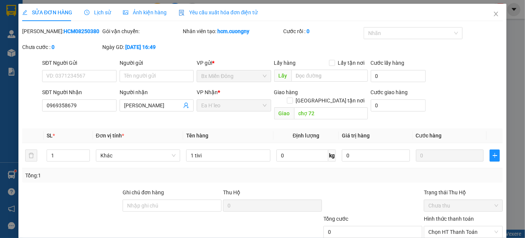
click at [93, 88] on div "SĐT Người Nhận" at bounding box center [79, 93] width 74 height 11
click at [93, 99] on input "0969358679" at bounding box center [79, 105] width 74 height 12
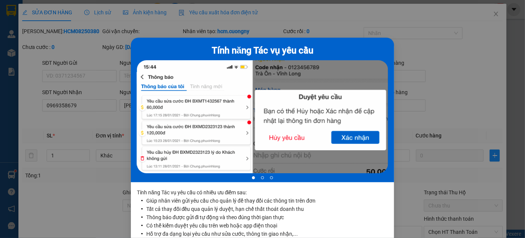
click at [394, 50] on div "Tính năng Tác vụ yêu cầu 1 of 3 Tính năng Tác vụ yêu cầu có nhiều ưu điểm sau: …" at bounding box center [262, 119] width 525 height 238
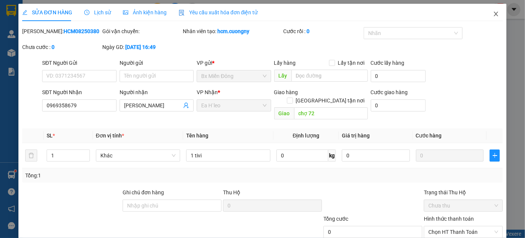
click at [494, 16] on icon "close" at bounding box center [496, 14] width 4 height 5
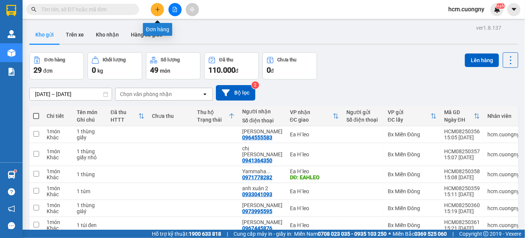
click at [158, 9] on icon "plus" at bounding box center [157, 9] width 4 height 0
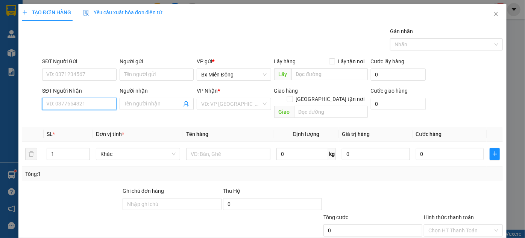
click at [75, 108] on input "SĐT Người Nhận" at bounding box center [79, 104] width 74 height 12
click at [79, 118] on div "0346607777 - hiên" at bounding box center [78, 118] width 64 height 8
type input "0346607777"
type input "hiên"
type input "0346607777"
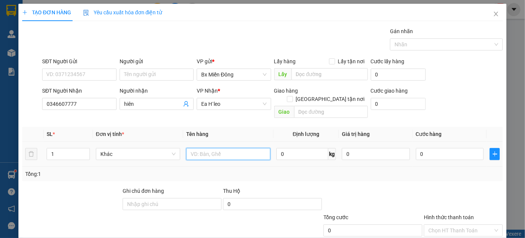
click at [199, 148] on input "text" at bounding box center [228, 154] width 84 height 12
drag, startPoint x: 193, startPoint y: 143, endPoint x: 169, endPoint y: 141, distance: 24.1
click at [169, 141] on tr "1 Khác tr 0 kg 0 0" at bounding box center [262, 153] width 481 height 25
type input "thùng trái cây"
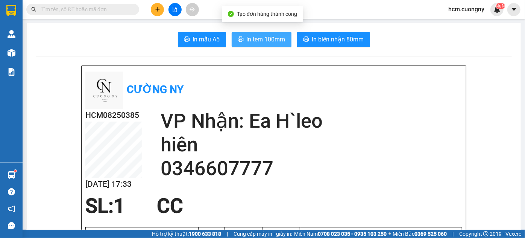
click at [249, 39] on span "In tem 100mm" at bounding box center [266, 39] width 39 height 9
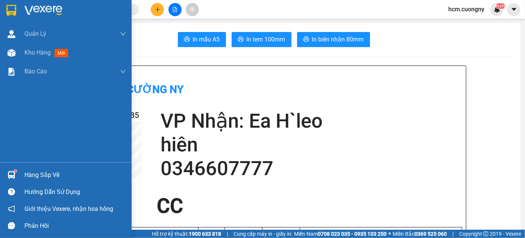
click at [14, 9] on img at bounding box center [11, 10] width 10 height 11
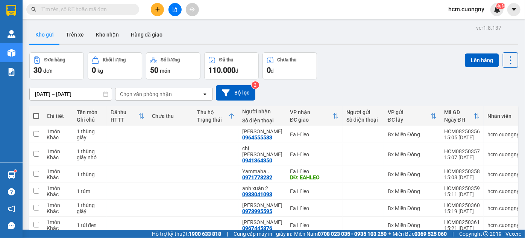
scroll to position [282, 0]
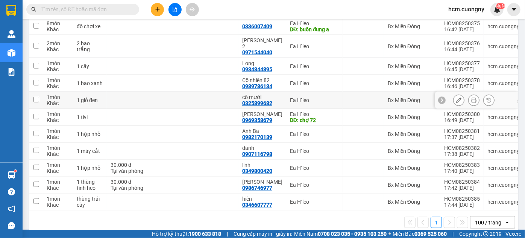
scroll to position [443, 0]
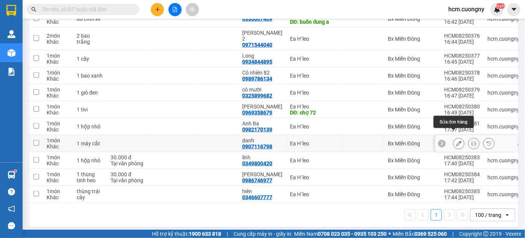
click at [456, 141] on icon at bounding box center [458, 143] width 5 height 5
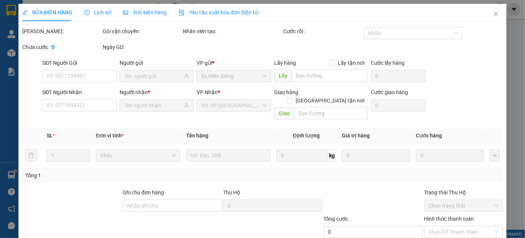
type input "0907116798"
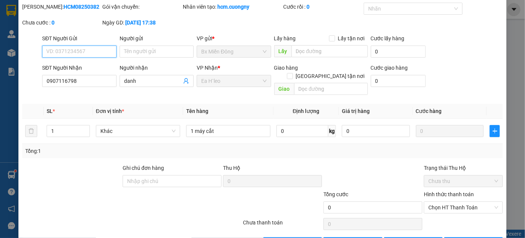
scroll to position [42, 0]
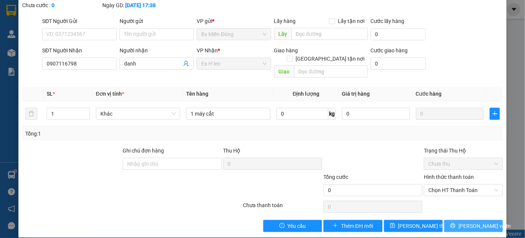
click at [460, 220] on button "[PERSON_NAME] và In" at bounding box center [473, 226] width 59 height 12
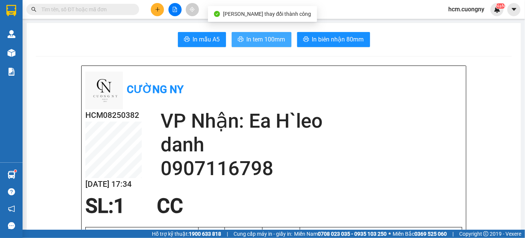
click at [269, 40] on span "In tem 100mm" at bounding box center [266, 39] width 39 height 9
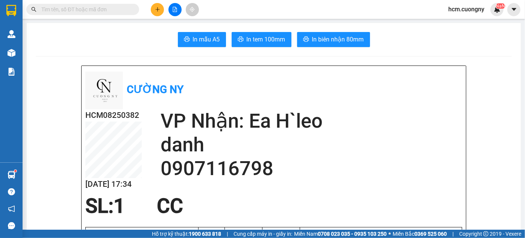
drag, startPoint x: 379, startPoint y: 249, endPoint x: 344, endPoint y: 246, distance: 35.5
click at [344, 237] on html "Kết quả tìm kiếm ( 0 ) Bộ lọc No Data hcm.cuongny NaN Quản Lý Quản lý khách hàn…" at bounding box center [262, 119] width 525 height 238
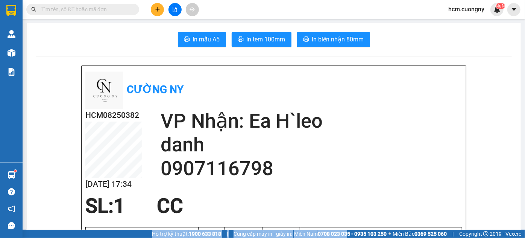
click at [359, 88] on div "Cường Ny" at bounding box center [273, 90] width 377 height 40
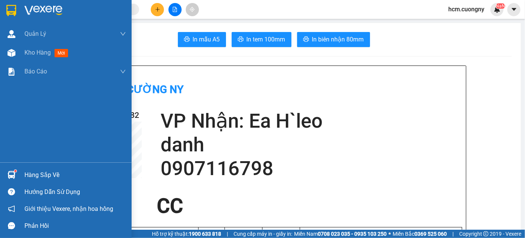
click at [6, 9] on img at bounding box center [11, 10] width 10 height 11
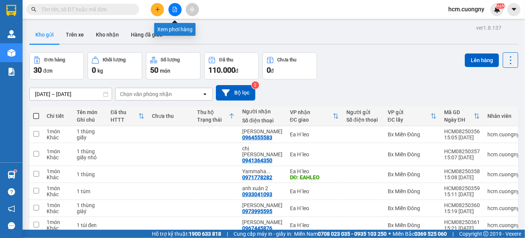
click at [176, 12] on icon "file-add" at bounding box center [175, 9] width 4 height 5
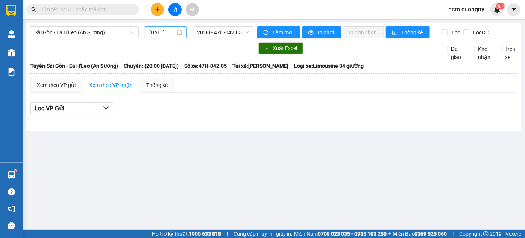
click at [159, 35] on input "[DATE]" at bounding box center [162, 32] width 26 height 8
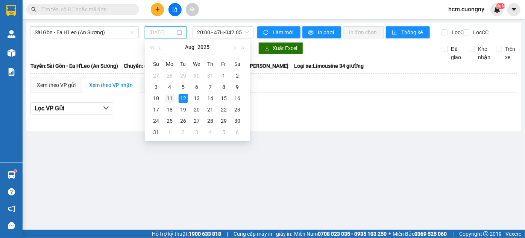
click at [169, 97] on div "11" at bounding box center [169, 98] width 9 height 9
type input "11/08/2025"
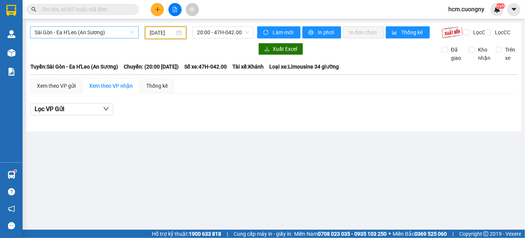
click at [75, 34] on span "Sài Gòn - Ea H'Leo (An Sương)" at bounding box center [85, 32] width 100 height 11
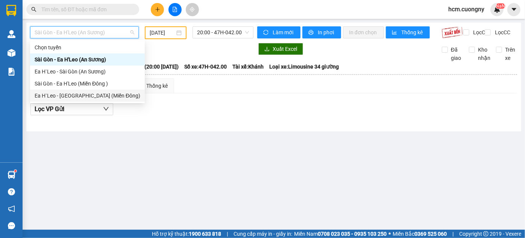
click at [69, 95] on div "Ea H`Leo - Sài Gòn (Miền Đông)" at bounding box center [88, 95] width 106 height 8
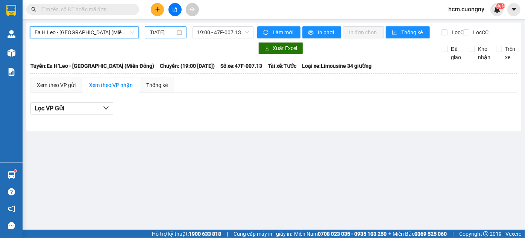
click at [169, 30] on input "[DATE]" at bounding box center [162, 32] width 26 height 8
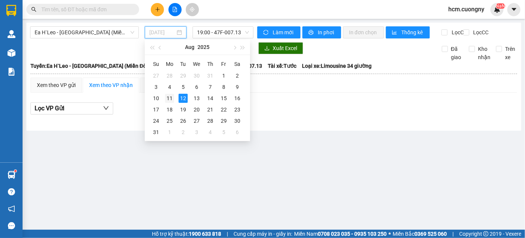
click at [170, 95] on div "11" at bounding box center [169, 98] width 9 height 9
type input "11/08/2025"
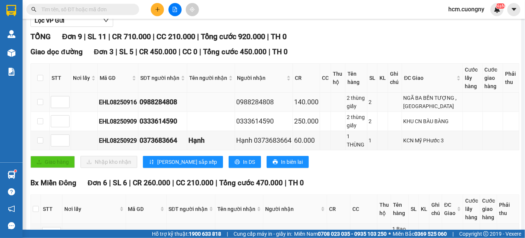
scroll to position [102, 0]
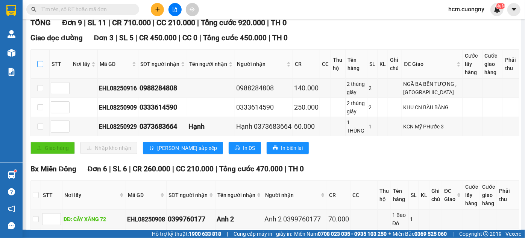
click at [42, 67] on input "checkbox" at bounding box center [40, 64] width 6 height 6
checkbox input "true"
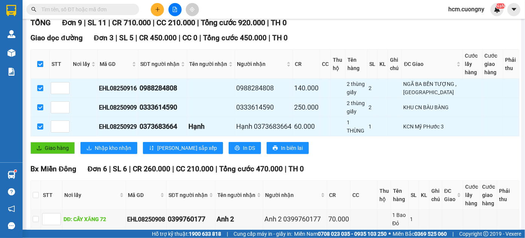
click at [41, 67] on input "checkbox" at bounding box center [40, 64] width 6 height 6
checkbox input "false"
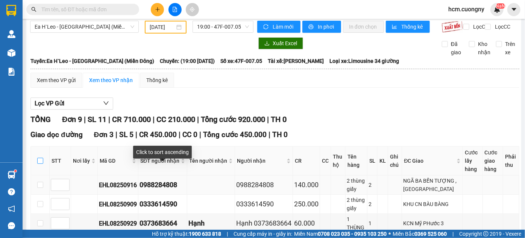
scroll to position [0, 0]
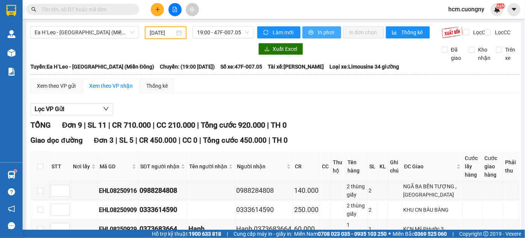
click at [328, 31] on span "In phơi" at bounding box center [326, 32] width 17 height 8
click at [155, 11] on icon "plus" at bounding box center [157, 9] width 5 height 5
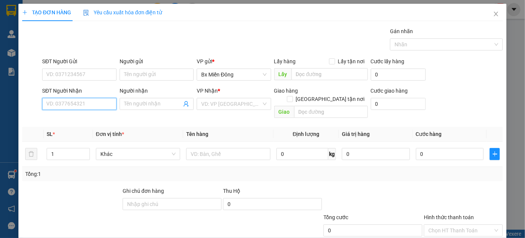
click at [79, 108] on input "SĐT Người Nhận" at bounding box center [79, 104] width 74 height 12
click at [149, 105] on input "Người nhận" at bounding box center [153, 104] width 58 height 8
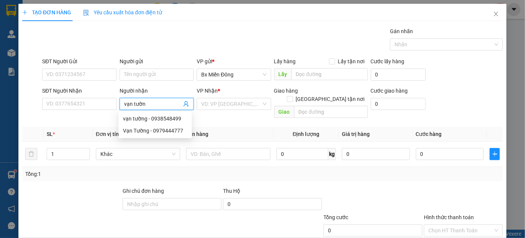
type input "vạn tường"
click at [149, 128] on div "Vạn Tường - 0979444777" at bounding box center [155, 130] width 64 height 8
type input "0979444777"
type input "Vạn Tường"
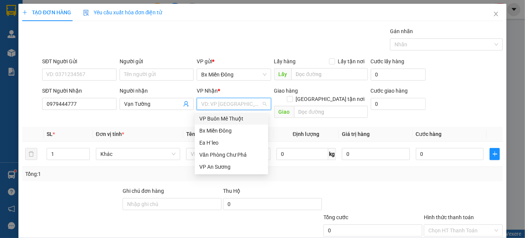
click at [216, 106] on input "search" at bounding box center [231, 103] width 60 height 11
click at [211, 145] on div "Ea H`leo" at bounding box center [231, 142] width 64 height 8
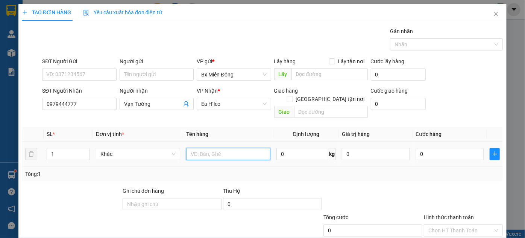
click at [211, 148] on input "text" at bounding box center [228, 154] width 84 height 12
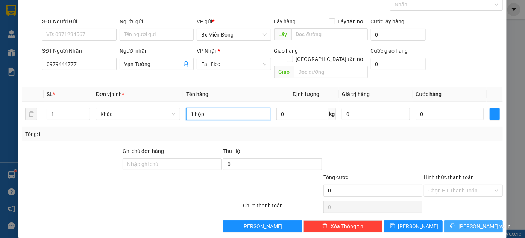
type input "1 hộp"
click at [463, 222] on span "[PERSON_NAME] và In" at bounding box center [485, 226] width 53 height 8
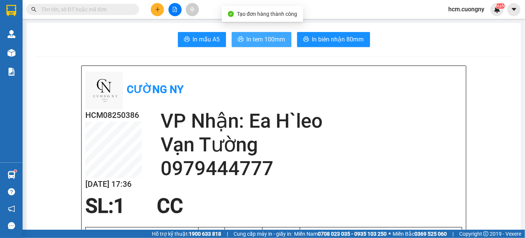
click at [260, 40] on span "In tem 100mm" at bounding box center [266, 39] width 39 height 9
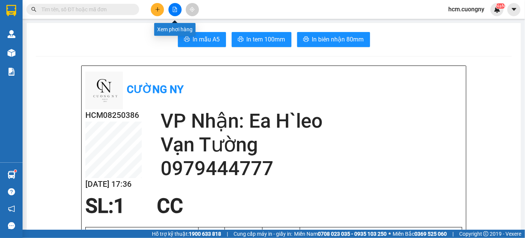
click at [178, 11] on button at bounding box center [175, 9] width 13 height 13
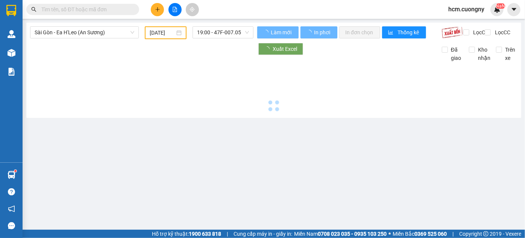
type input "[DATE]"
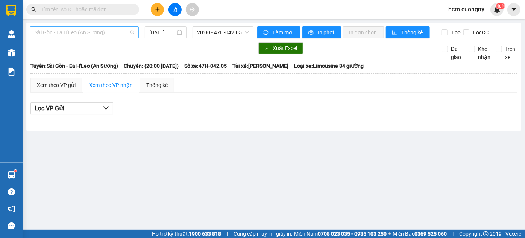
click at [122, 30] on span "Sài Gòn - Ea H'Leo (An Sương)" at bounding box center [85, 32] width 100 height 11
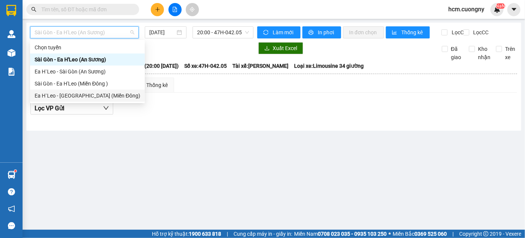
click at [96, 99] on div "Ea H`Leo - Sài Gòn (Miền Đông)" at bounding box center [88, 95] width 106 height 8
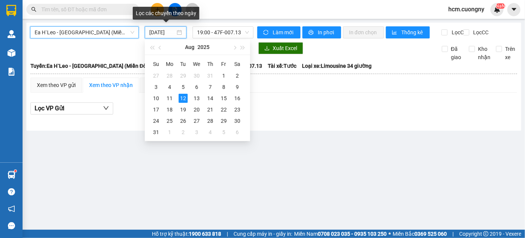
click at [170, 29] on input "[DATE]" at bounding box center [162, 32] width 26 height 8
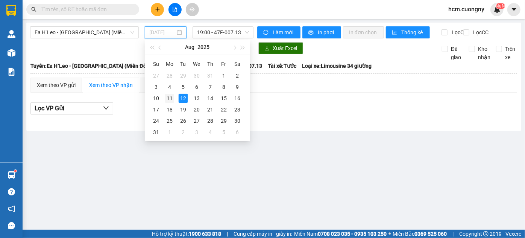
click at [169, 99] on div "11" at bounding box center [169, 98] width 9 height 9
type input "11/08/2025"
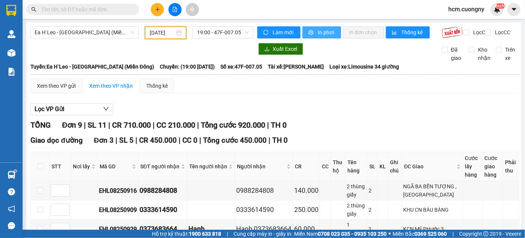
click at [328, 33] on span "In phơi" at bounding box center [326, 32] width 17 height 8
click at [229, 35] on span "19:00 - 47F-007.05" at bounding box center [223, 32] width 52 height 11
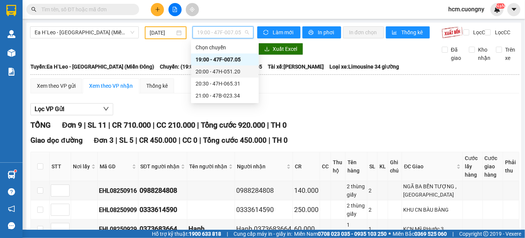
click at [227, 72] on div "20:00 - 47H-051.20" at bounding box center [225, 71] width 59 height 8
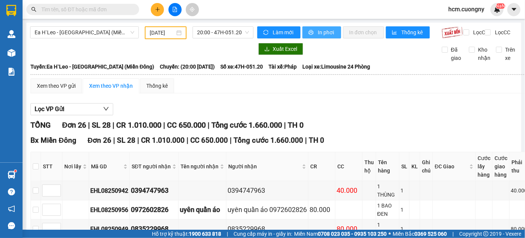
click at [330, 32] on span "In phơi" at bounding box center [326, 32] width 17 height 8
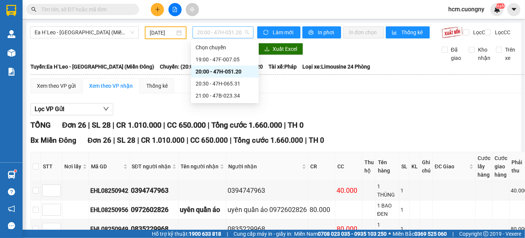
click at [207, 36] on span "20:00 - 47H-051.20" at bounding box center [223, 32] width 52 height 11
click at [225, 84] on div "20:30 - 47H-065.31" at bounding box center [225, 83] width 59 height 8
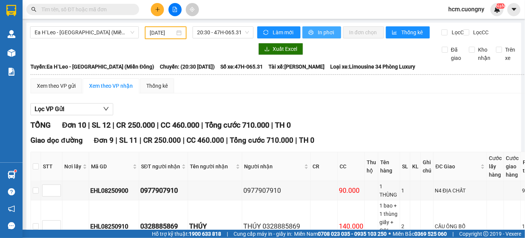
click at [329, 30] on span "In phơi" at bounding box center [326, 32] width 17 height 8
click at [226, 33] on span "20:30 - 47H-065.31" at bounding box center [223, 32] width 52 height 11
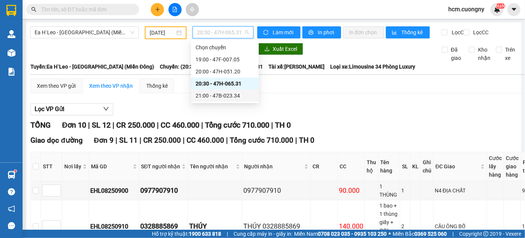
click at [238, 98] on div "21:00 - 47B-023.34" at bounding box center [225, 95] width 59 height 8
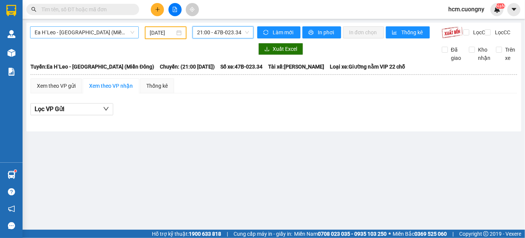
click at [82, 34] on span "Ea H`Leo - Sài Gòn (Miền Đông)" at bounding box center [85, 32] width 100 height 11
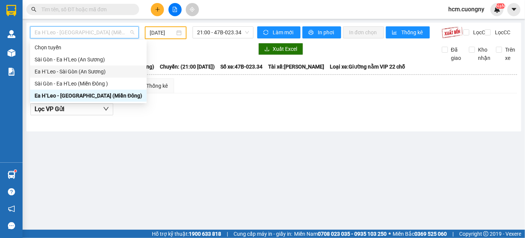
click at [84, 73] on div "Ea H`Leo - Sài Gòn (An Sương)" at bounding box center [89, 71] width 108 height 8
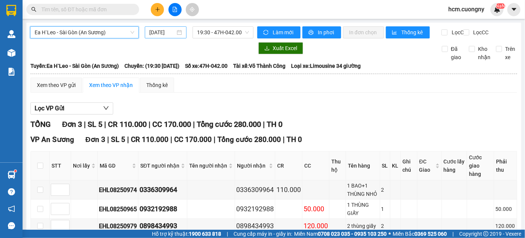
click at [153, 35] on input "[DATE]" at bounding box center [162, 32] width 26 height 8
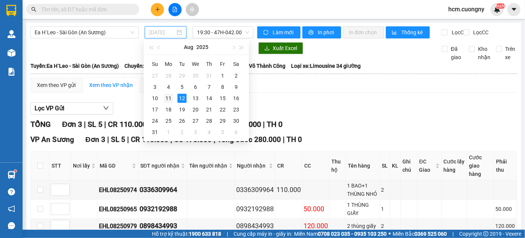
click at [166, 100] on div "11" at bounding box center [168, 98] width 9 height 9
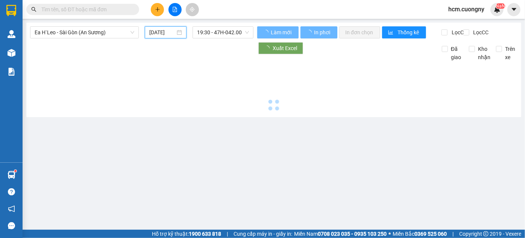
type input "11/08/2025"
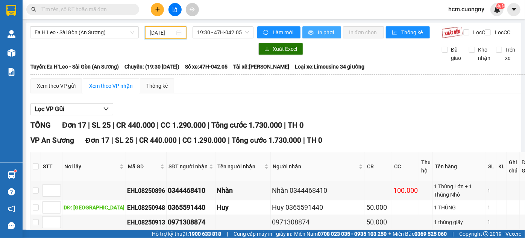
click at [324, 33] on span "In phơi" at bounding box center [326, 32] width 17 height 8
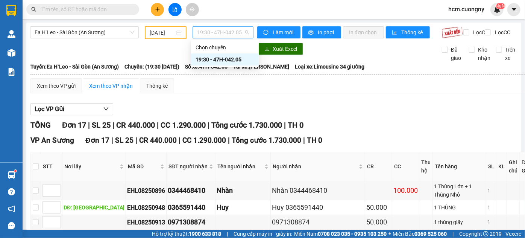
click at [241, 33] on span "19:30 - 47H-042.05" at bounding box center [223, 32] width 52 height 11
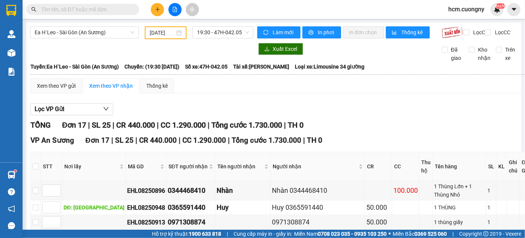
drag, startPoint x: 161, startPoint y: 4, endPoint x: 157, endPoint y: 7, distance: 5.3
click at [157, 7] on button at bounding box center [157, 9] width 13 height 13
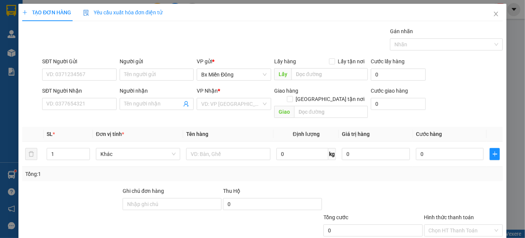
click at [157, 7] on div "Yêu cầu xuất hóa đơn điện tử" at bounding box center [122, 12] width 79 height 17
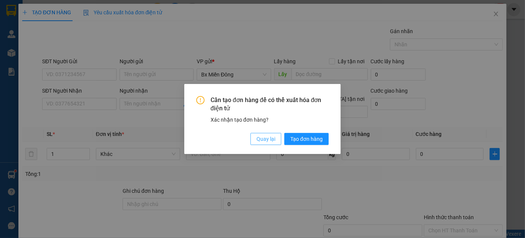
click at [271, 139] on span "Quay lại" at bounding box center [266, 139] width 19 height 8
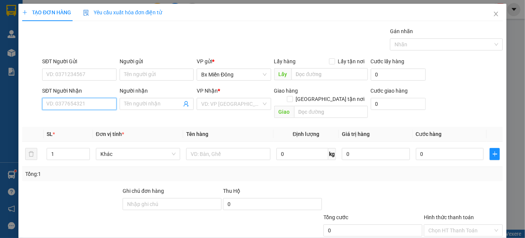
click at [101, 108] on input "SĐT Người Nhận" at bounding box center [79, 104] width 74 height 12
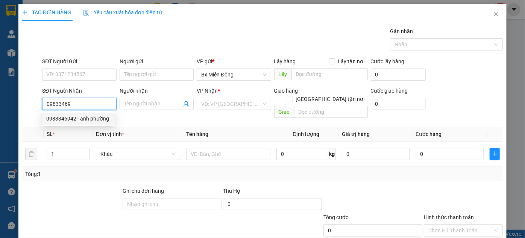
click at [103, 119] on div "0983346942 - anh phường" at bounding box center [78, 118] width 64 height 8
type input "0983346942"
type input "anh phường"
type input "km92 eral"
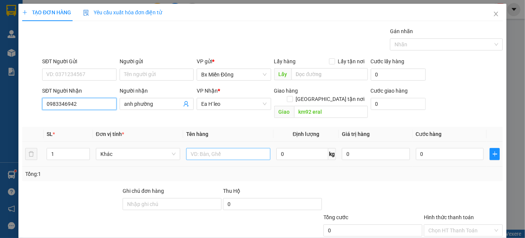
type input "0983346942"
click at [216, 148] on input "text" at bounding box center [228, 154] width 84 height 12
type input "3 kiện"
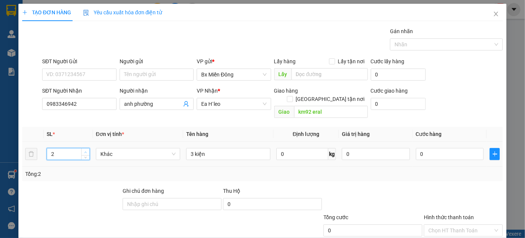
click at [86, 151] on icon "up" at bounding box center [85, 152] width 3 height 3
type input "3"
click at [86, 151] on icon "up" at bounding box center [85, 152] width 3 height 3
drag, startPoint x: 450, startPoint y: 137, endPoint x: 441, endPoint y: 148, distance: 14.2
click at [441, 148] on td "0" at bounding box center [450, 153] width 74 height 25
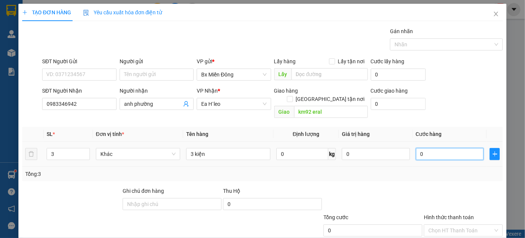
click at [441, 148] on input "0" at bounding box center [450, 154] width 68 height 12
type input "1"
type input "12"
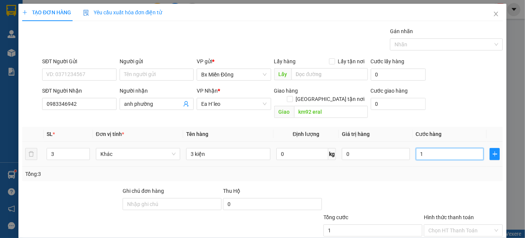
type input "12"
type input "120"
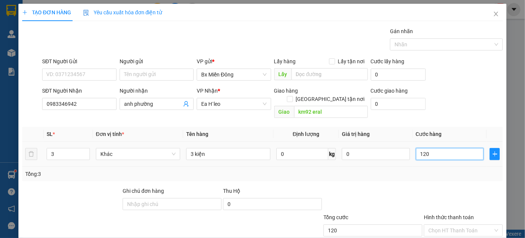
type input "1.200"
type input "12.000"
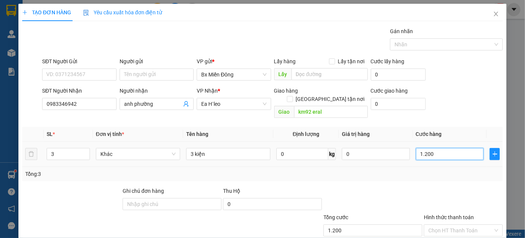
type input "12.000"
type input "120.000"
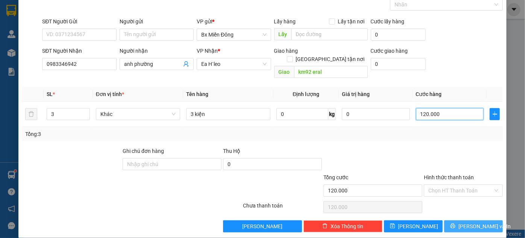
type input "120.000"
click at [474, 222] on span "[PERSON_NAME] và In" at bounding box center [485, 226] width 53 height 8
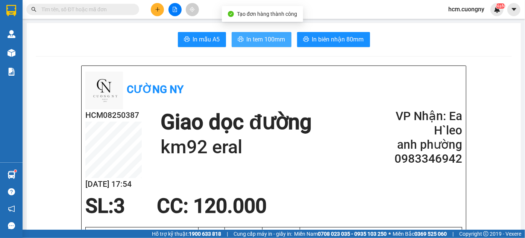
click at [252, 41] on span "In tem 100mm" at bounding box center [266, 39] width 39 height 9
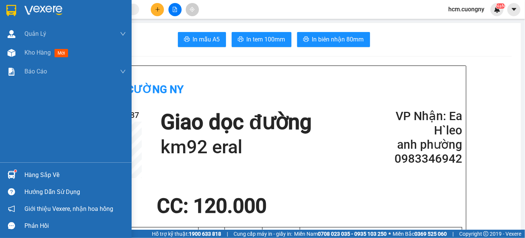
click at [14, 11] on img at bounding box center [11, 10] width 10 height 11
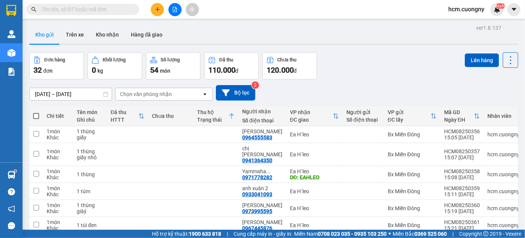
click at [43, 35] on button "Kho gửi" at bounding box center [44, 35] width 30 height 18
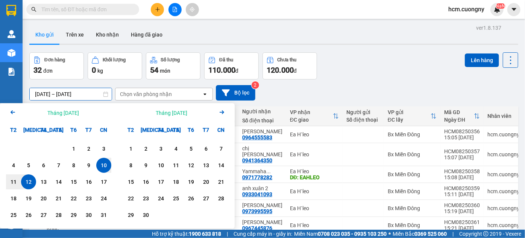
click at [31, 177] on div "12" at bounding box center [28, 181] width 11 height 9
type input "12/08/2025 – 12/08/2025"
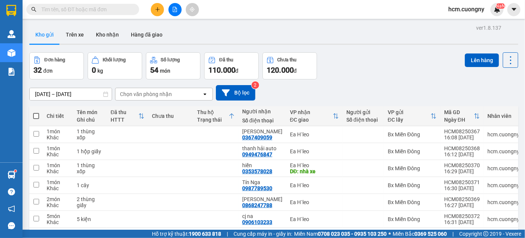
click at [395, 95] on div "12/08/2025 – 12/08/2025 Press the down arrow key to interact with the calendar …" at bounding box center [273, 92] width 489 height 15
click at [143, 117] on icon at bounding box center [141, 116] width 6 height 6
click at [439, 132] on icon at bounding box center [441, 134] width 5 height 5
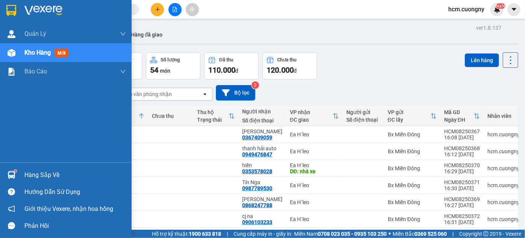
click at [14, 14] on img at bounding box center [11, 10] width 10 height 11
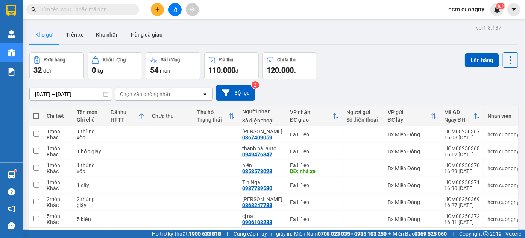
click at [152, 9] on button at bounding box center [157, 9] width 13 height 13
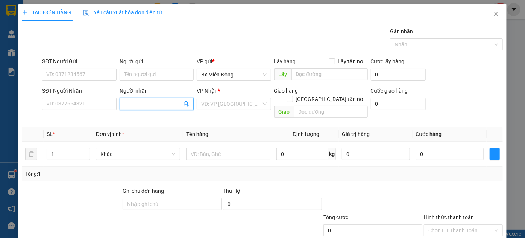
click at [130, 106] on input "Người nhận" at bounding box center [153, 104] width 58 height 8
drag, startPoint x: 144, startPoint y: 102, endPoint x: 135, endPoint y: 108, distance: 11.7
click at [135, 108] on span "vạn to" at bounding box center [157, 104] width 74 height 12
type input "vạn tường"
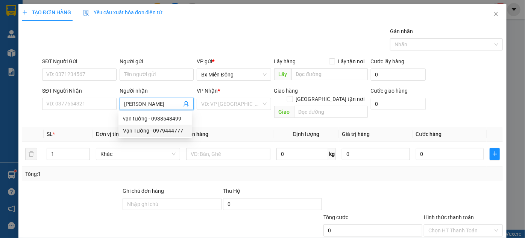
click at [146, 130] on div "Vạn Tường - 0979444777" at bounding box center [155, 130] width 64 height 8
type input "0979444777"
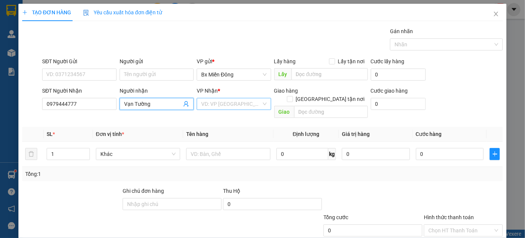
type input "Vạn Tường"
click at [223, 107] on input "search" at bounding box center [231, 103] width 60 height 11
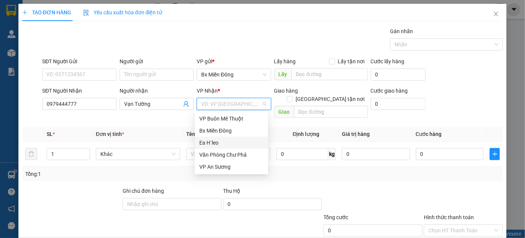
click at [213, 141] on div "Ea H`leo" at bounding box center [231, 142] width 64 height 8
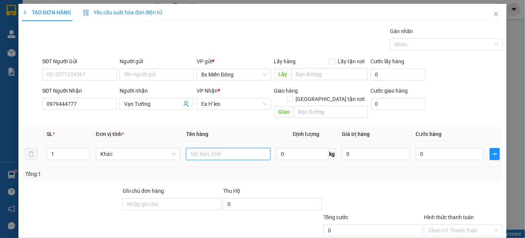
click at [213, 148] on input "text" at bounding box center [228, 154] width 84 height 12
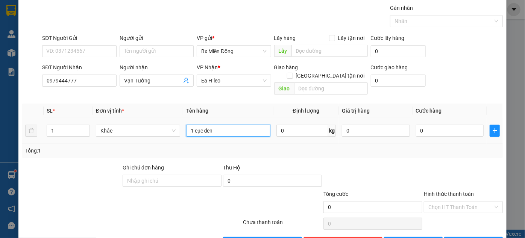
scroll to position [40, 0]
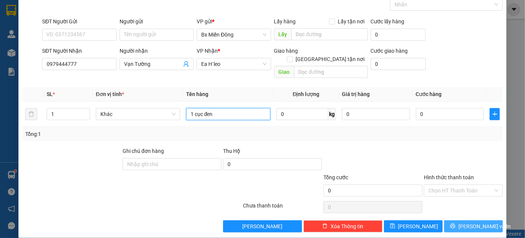
type input "1 cục đen"
click at [459, 220] on button "[PERSON_NAME] và In" at bounding box center [473, 226] width 59 height 12
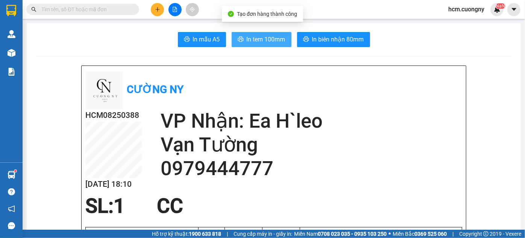
click at [271, 38] on span "In tem 100mm" at bounding box center [266, 39] width 39 height 9
